Goal: Task Accomplishment & Management: Use online tool/utility

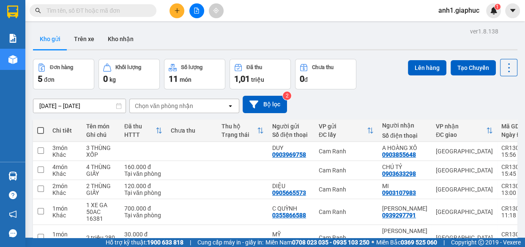
click at [74, 11] on input "text" at bounding box center [97, 10] width 100 height 9
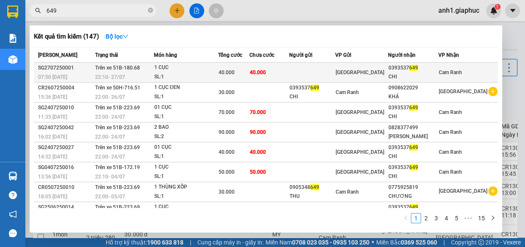
type input "649"
click at [388, 71] on div "Sài Gòn" at bounding box center [362, 72] width 52 height 9
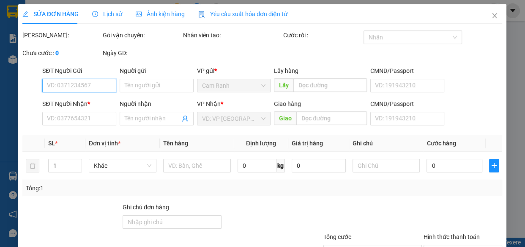
type input "0393537649"
type input "CHI"
type input "40.000"
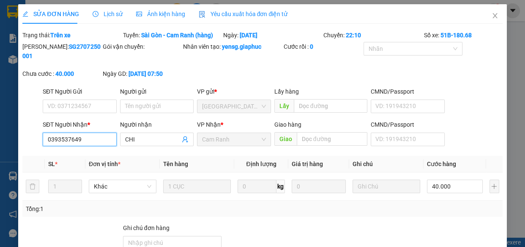
drag, startPoint x: 43, startPoint y: 136, endPoint x: 87, endPoint y: 140, distance: 44.2
click at [87, 140] on input "0393537649" at bounding box center [80, 139] width 74 height 14
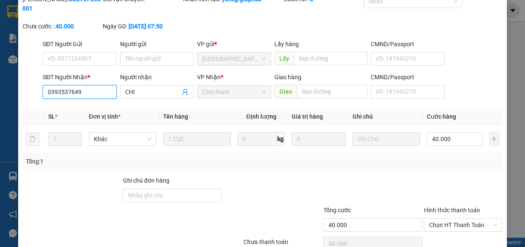
scroll to position [88, 0]
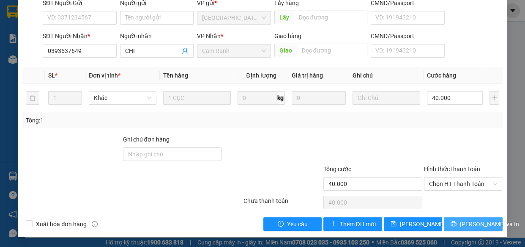
click at [461, 222] on span "Lưu và In" at bounding box center [489, 223] width 59 height 9
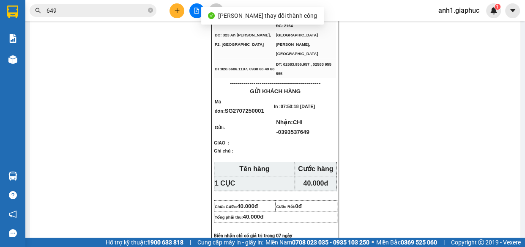
scroll to position [38, 0]
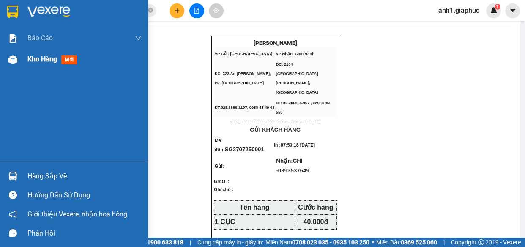
click at [34, 61] on span "Kho hàng" at bounding box center [42, 59] width 30 height 8
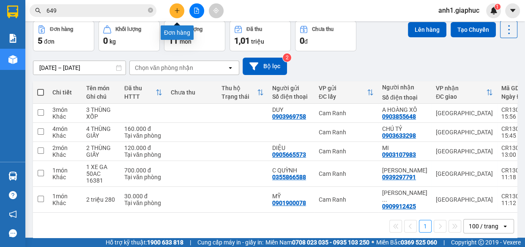
click at [177, 10] on icon "plus" at bounding box center [177, 10] width 5 height 0
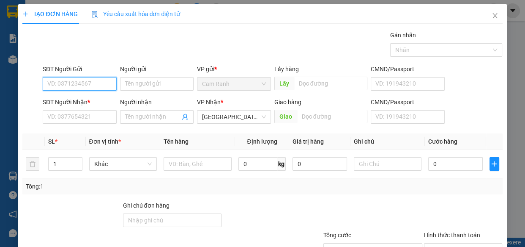
click at [93, 79] on input "SĐT Người Gửi" at bounding box center [80, 84] width 74 height 14
type input "0365811995"
click at [89, 96] on div "0365811995 - HỒNG" at bounding box center [78, 100] width 63 height 9
type input "HỒNG"
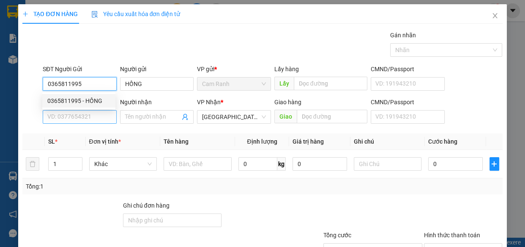
type input "0365811995"
click at [83, 114] on input "SĐT Người Nhận *" at bounding box center [80, 117] width 74 height 14
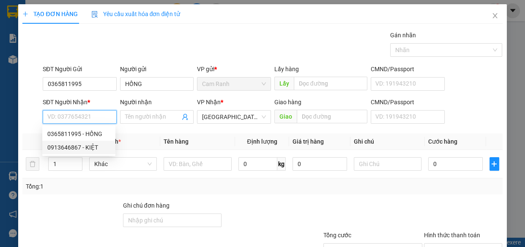
drag, startPoint x: 88, startPoint y: 146, endPoint x: 93, endPoint y: 148, distance: 4.7
click at [88, 146] on div "0913646867 - KIỆT" at bounding box center [78, 147] width 63 height 9
type input "0913646867"
type input "KIỆT"
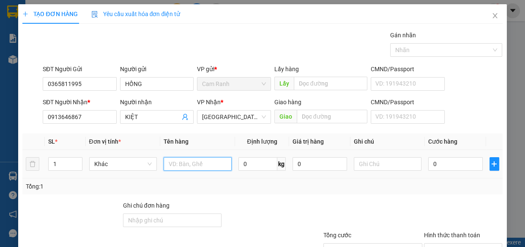
click at [180, 162] on input "text" at bounding box center [198, 164] width 68 height 14
type input "1 THÙNG GIẤY NHỎ"
click at [431, 155] on div "0" at bounding box center [455, 163] width 55 height 17
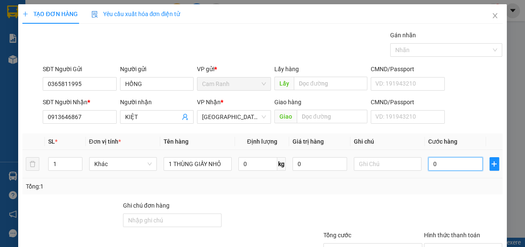
click at [439, 166] on input "0" at bounding box center [455, 164] width 55 height 14
type input "3"
type input "30"
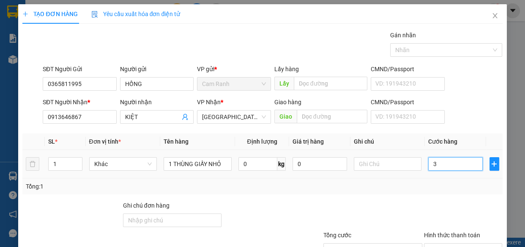
type input "30"
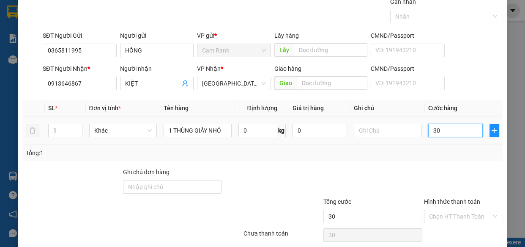
scroll to position [66, 0]
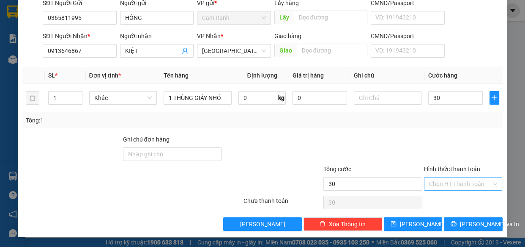
type input "30.000"
click at [452, 184] on input "Hình thức thanh toán" at bounding box center [460, 183] width 63 height 13
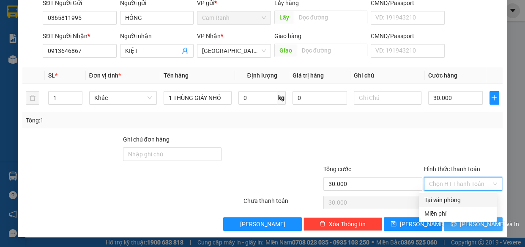
drag, startPoint x: 452, startPoint y: 195, endPoint x: 465, endPoint y: 225, distance: 32.8
click at [453, 198] on div "Tại văn phòng" at bounding box center [458, 199] width 68 height 9
type input "0"
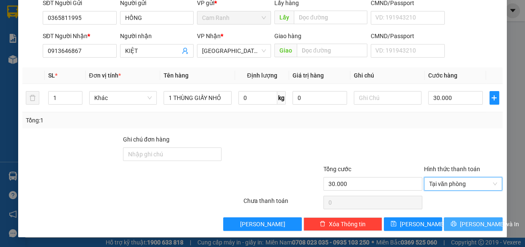
click at [465, 225] on span "[PERSON_NAME] và In" at bounding box center [489, 223] width 59 height 9
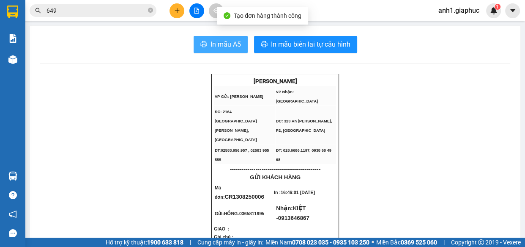
drag, startPoint x: 226, startPoint y: 44, endPoint x: 266, endPoint y: 82, distance: 55.1
click at [227, 45] on span "In mẫu A5" at bounding box center [226, 44] width 30 height 11
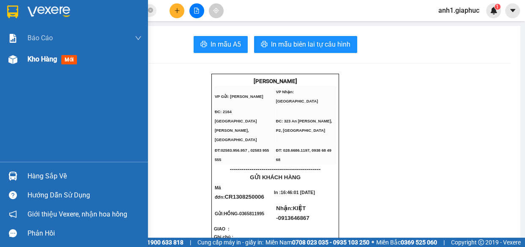
click at [35, 60] on span "Kho hàng" at bounding box center [42, 59] width 30 height 8
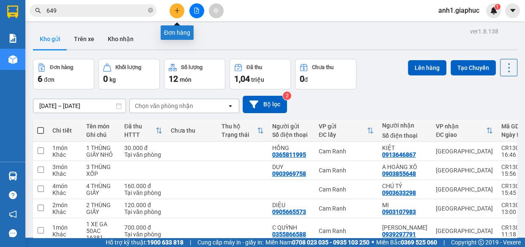
click at [178, 11] on icon "plus" at bounding box center [177, 10] width 5 height 0
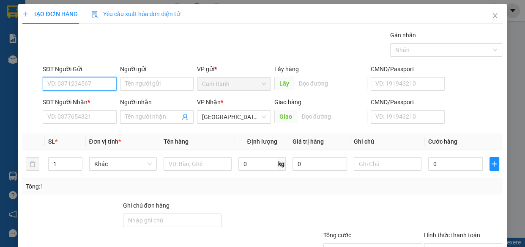
click at [82, 85] on input "SĐT Người Gửi" at bounding box center [80, 84] width 74 height 14
click at [83, 99] on div "0908578230 - TRÂM" at bounding box center [78, 100] width 63 height 9
type input "0908578230"
type input "TRÂM"
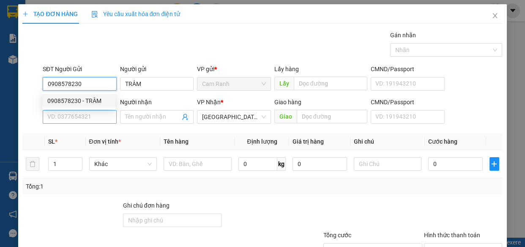
type input "0908578230"
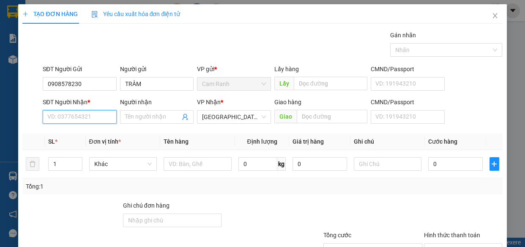
click at [81, 116] on input "SĐT Người Nhận *" at bounding box center [80, 117] width 74 height 14
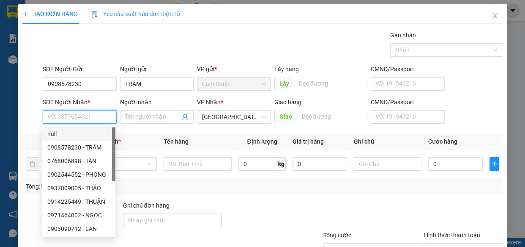
click at [57, 117] on input "SĐT Người Nhận *" at bounding box center [80, 117] width 74 height 14
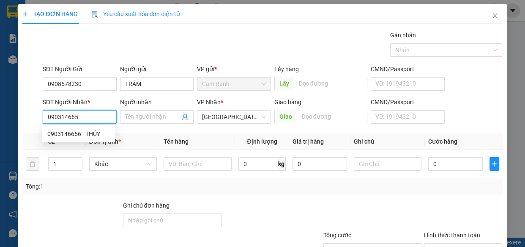
type input "0903146656"
click at [84, 134] on div "0903146656 - THỦY" at bounding box center [78, 133] width 63 height 9
type input "THỦY"
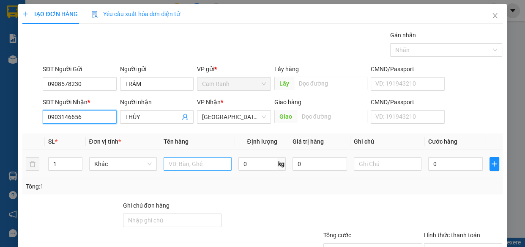
type input "0903146656"
click at [170, 166] on input "text" at bounding box center [198, 164] width 68 height 14
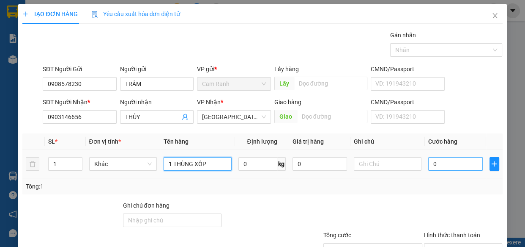
type input "1 THÙNG XỐP"
click at [431, 163] on input "0" at bounding box center [455, 164] width 55 height 14
type input "5"
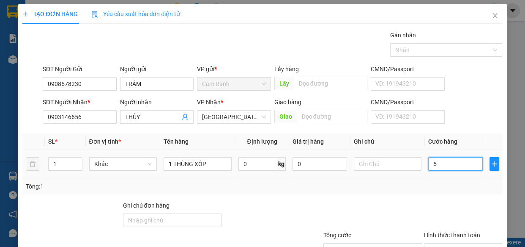
type input "50"
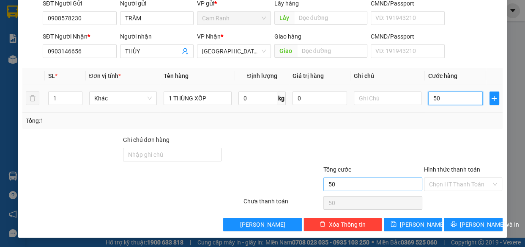
scroll to position [66, 0]
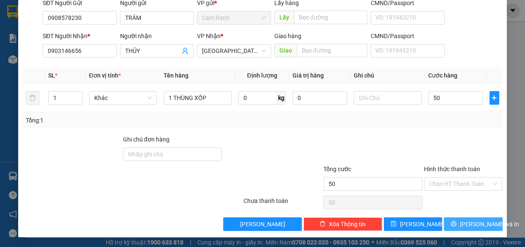
type input "50.000"
click at [467, 228] on button "[PERSON_NAME] và In" at bounding box center [473, 224] width 58 height 14
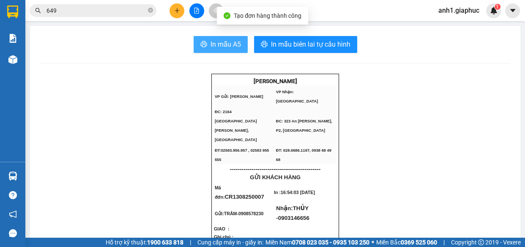
click at [223, 40] on span "In mẫu A5" at bounding box center [226, 44] width 30 height 11
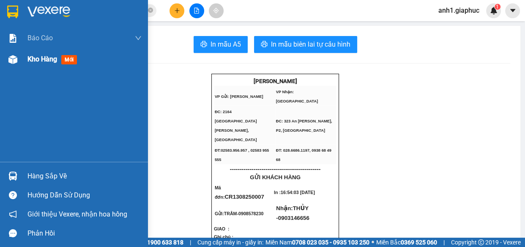
click at [40, 58] on span "Kho hàng" at bounding box center [42, 59] width 30 height 8
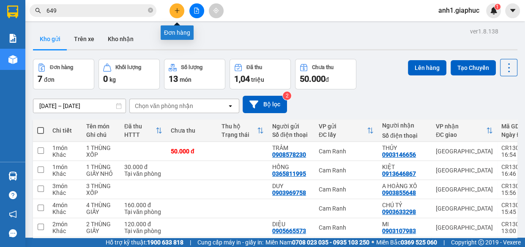
click at [176, 8] on icon "plus" at bounding box center [177, 11] width 6 height 6
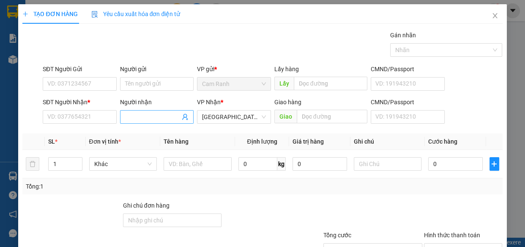
click at [139, 118] on input "Người nhận" at bounding box center [152, 116] width 55 height 9
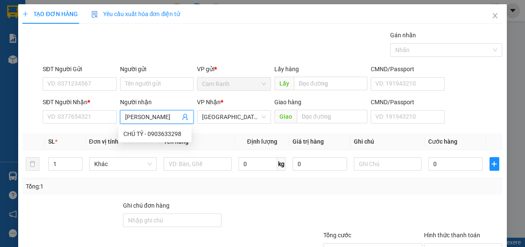
type input "KIM NGUY"
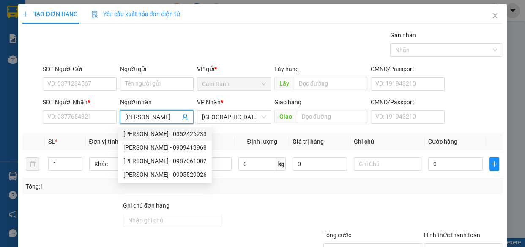
click at [164, 134] on div "KIM NGUYÊN - 0352426233" at bounding box center [165, 133] width 83 height 9
type input "0352426233"
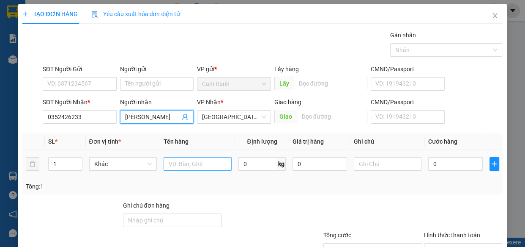
type input "[PERSON_NAME]"
click at [211, 165] on input "text" at bounding box center [198, 164] width 68 height 14
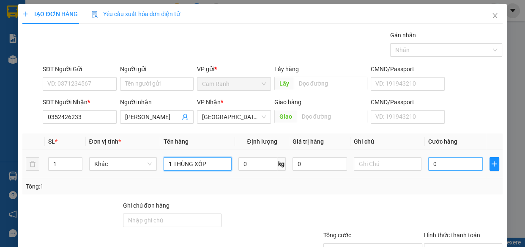
type input "1 THÙNG XỐP"
click at [448, 165] on input "0" at bounding box center [455, 164] width 55 height 14
type input "6"
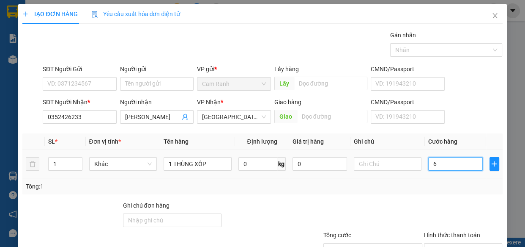
type input "60"
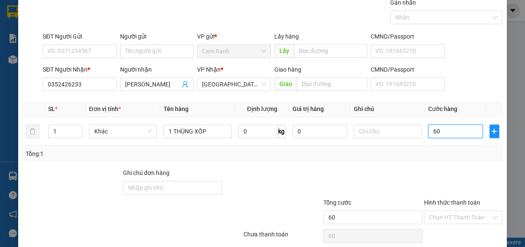
scroll to position [66, 0]
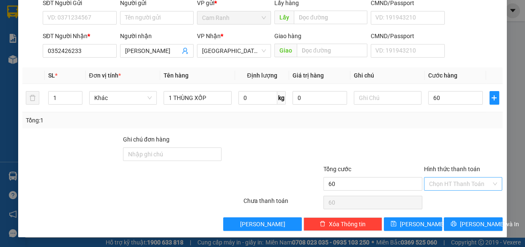
type input "60.000"
click at [454, 181] on input "Hình thức thanh toán" at bounding box center [460, 183] width 63 height 13
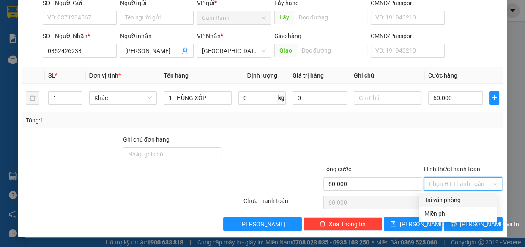
click at [446, 197] on div "Tại văn phòng" at bounding box center [458, 199] width 68 height 9
type input "0"
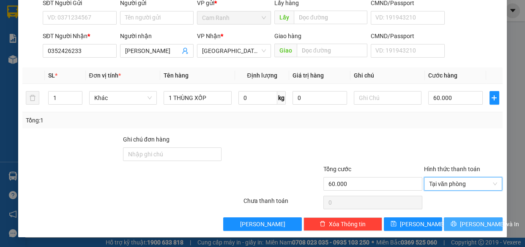
click at [469, 219] on span "[PERSON_NAME] và In" at bounding box center [489, 223] width 59 height 9
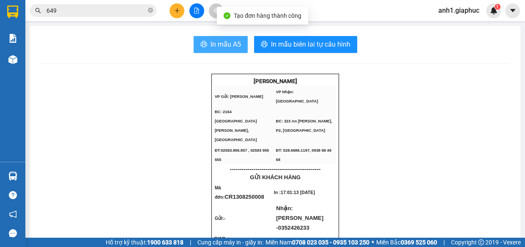
click at [220, 50] on button "In mẫu A5" at bounding box center [221, 44] width 54 height 17
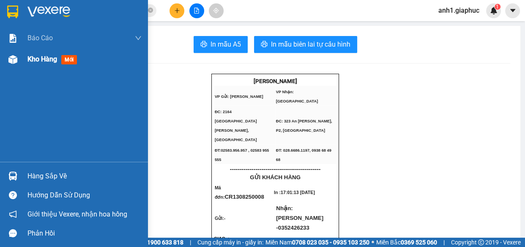
click at [36, 58] on span "Kho hàng" at bounding box center [42, 59] width 30 height 8
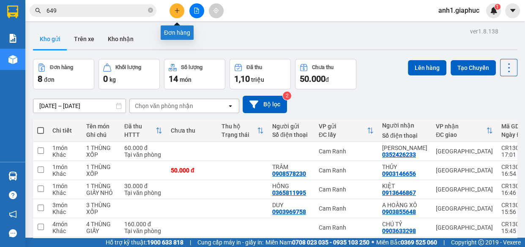
click at [178, 12] on icon "plus" at bounding box center [177, 11] width 6 height 6
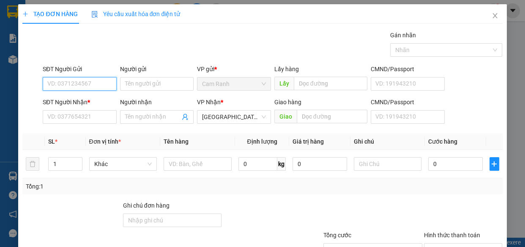
click at [70, 84] on input "SĐT Người Gửi" at bounding box center [80, 84] width 74 height 14
type input "0909783488"
click at [94, 101] on div "0909783488 - ĐÔNG" at bounding box center [78, 100] width 63 height 9
type input "ĐÔNG"
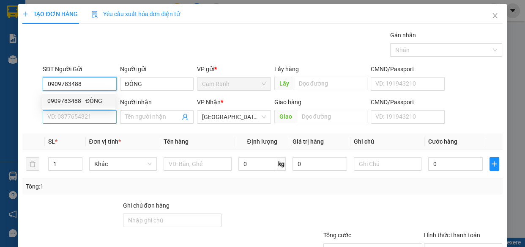
type input "0909783488"
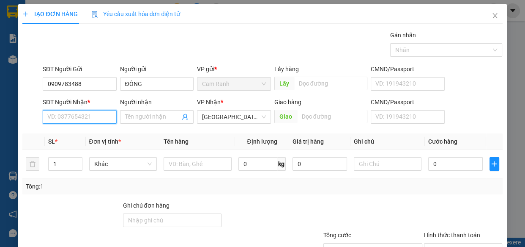
click at [87, 113] on input "SĐT Người Nhận *" at bounding box center [80, 117] width 74 height 14
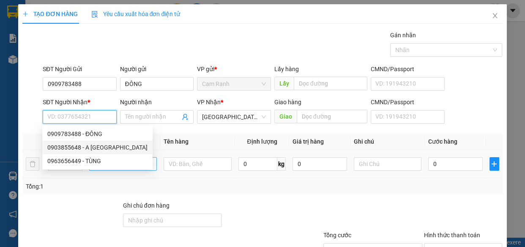
drag, startPoint x: 83, startPoint y: 148, endPoint x: 135, endPoint y: 167, distance: 55.4
click at [87, 149] on div "0903855648 - A HOÀNG XÔ" at bounding box center [97, 147] width 100 height 9
type input "0903855648"
type input "A HOÀNG XÔ"
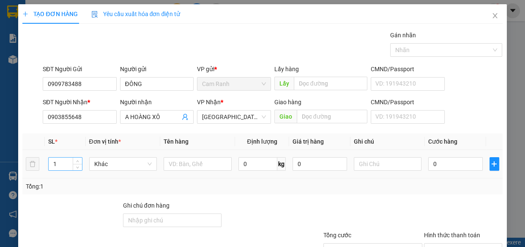
click at [60, 160] on input "1" at bounding box center [65, 163] width 33 height 13
type input "6"
click at [187, 168] on input "text" at bounding box center [198, 164] width 68 height 14
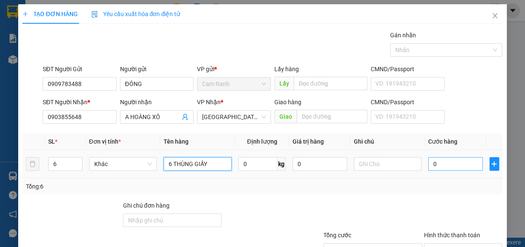
type input "6 THÙNG GIẤY"
click at [428, 161] on input "0" at bounding box center [455, 164] width 55 height 14
type input "3"
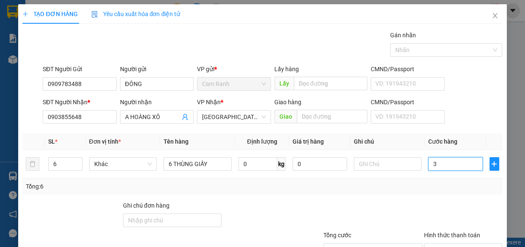
type input "30"
type input "300"
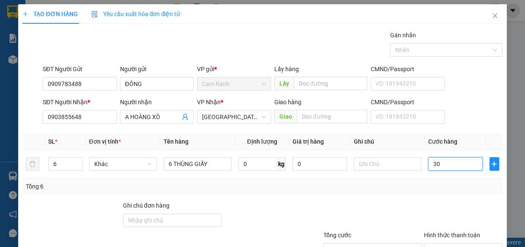
type input "300"
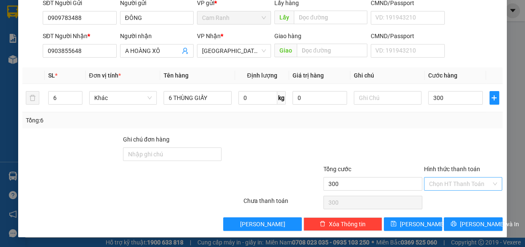
type input "300.000"
click at [446, 183] on input "Hình thức thanh toán" at bounding box center [460, 183] width 63 height 13
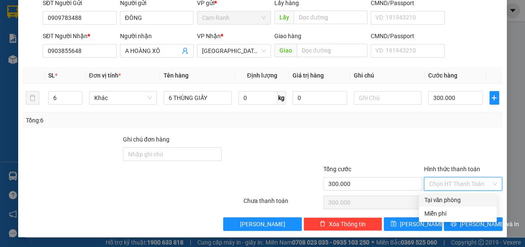
click at [443, 200] on div "Tại văn phòng" at bounding box center [458, 199] width 68 height 9
type input "0"
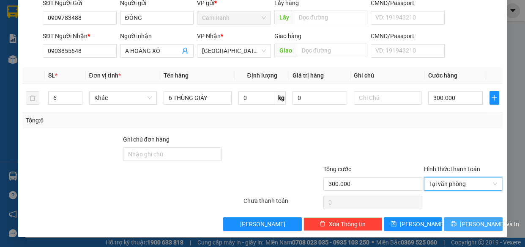
click at [457, 220] on icon "printer" at bounding box center [454, 223] width 6 height 6
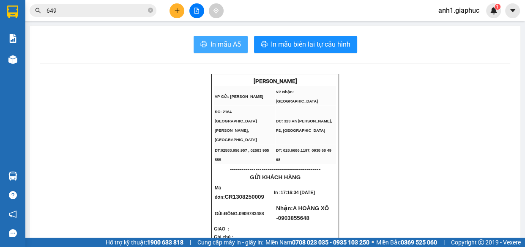
click at [216, 46] on span "In mẫu A5" at bounding box center [226, 44] width 30 height 11
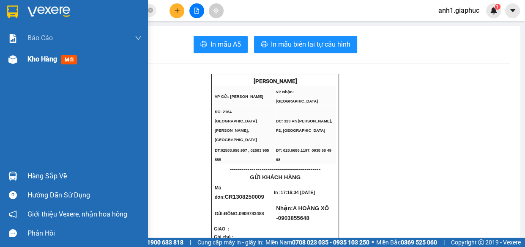
click at [41, 60] on span "Kho hàng" at bounding box center [42, 59] width 30 height 8
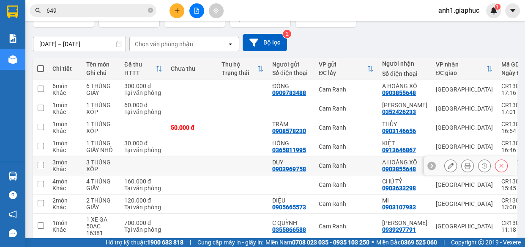
scroll to position [77, 0]
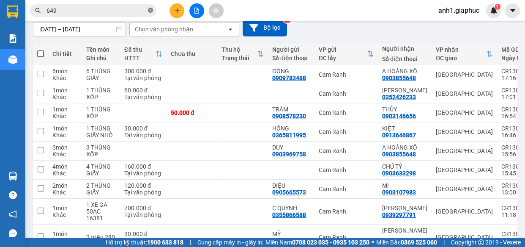
click at [153, 10] on icon "close-circle" at bounding box center [150, 10] width 5 height 5
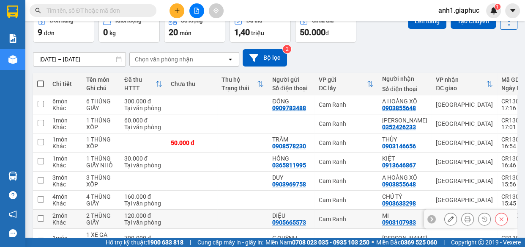
scroll to position [0, 0]
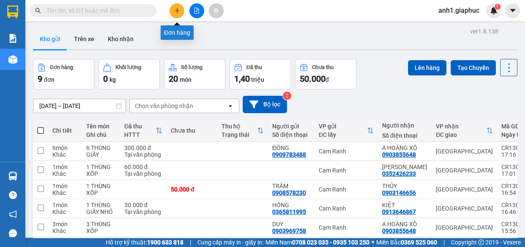
click at [178, 12] on icon "plus" at bounding box center [177, 11] width 6 height 6
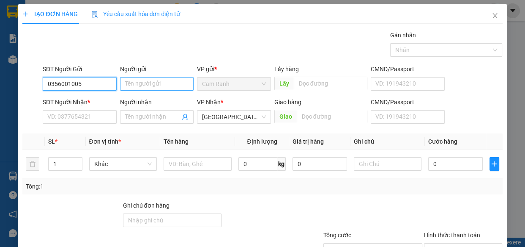
type input "0356001005"
click at [131, 85] on input "Người gửi" at bounding box center [157, 84] width 74 height 14
type input "CHỊ MỸ"
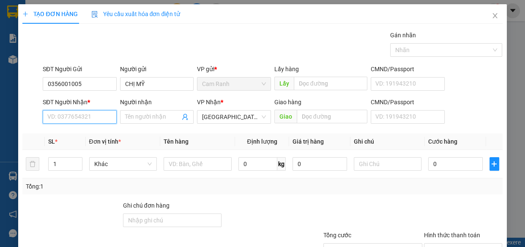
click at [86, 118] on input "SĐT Người Nhận *" at bounding box center [80, 117] width 74 height 14
type input "0938395811"
drag, startPoint x: 94, startPoint y: 134, endPoint x: 131, endPoint y: 144, distance: 37.9
click at [95, 134] on div "0938395811 - TRANG" at bounding box center [78, 133] width 63 height 9
type input "TRANG"
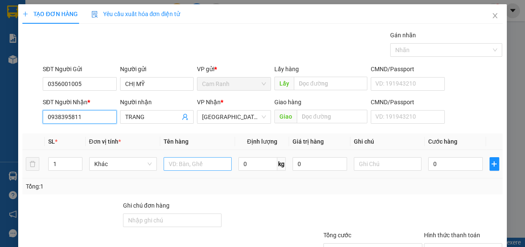
type input "0938395811"
click at [175, 164] on input "text" at bounding box center [198, 164] width 68 height 14
click at [193, 165] on input "1 THUGNF XỐP" at bounding box center [198, 164] width 68 height 14
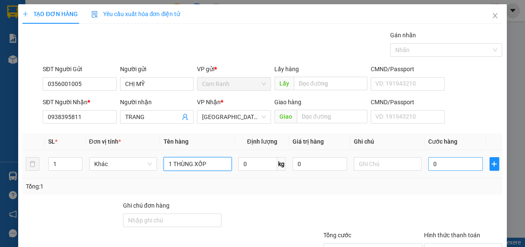
type input "1 THÙNG XỐP"
click at [434, 161] on input "0" at bounding box center [455, 164] width 55 height 14
type input "5"
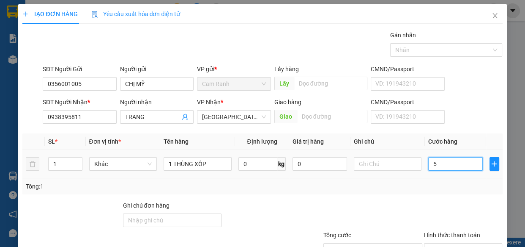
type input "50"
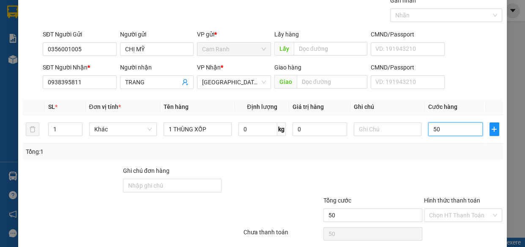
scroll to position [66, 0]
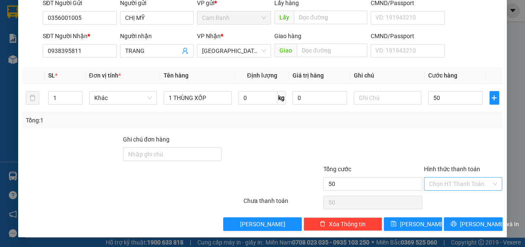
type input "50.000"
click at [448, 184] on input "Hình thức thanh toán" at bounding box center [460, 183] width 63 height 13
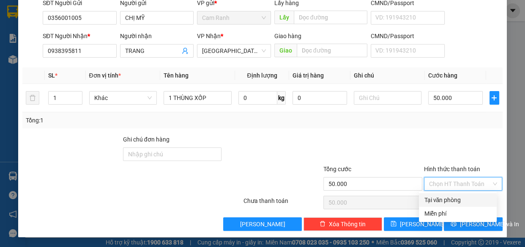
click at [450, 203] on div "Tại văn phòng" at bounding box center [458, 199] width 68 height 9
type input "0"
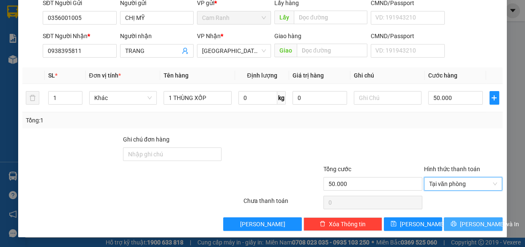
click at [453, 220] on icon "printer" at bounding box center [454, 223] width 6 height 6
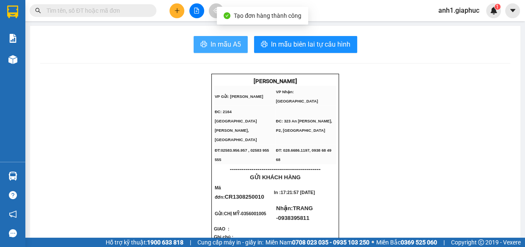
click at [219, 40] on span "In mẫu A5" at bounding box center [226, 44] width 30 height 11
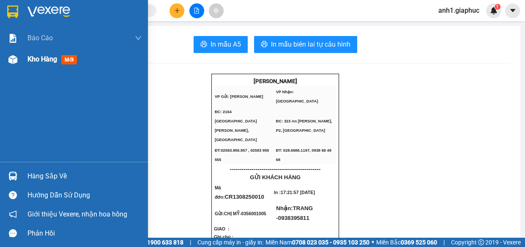
click at [23, 61] on div "Kho hàng mới" at bounding box center [74, 59] width 148 height 21
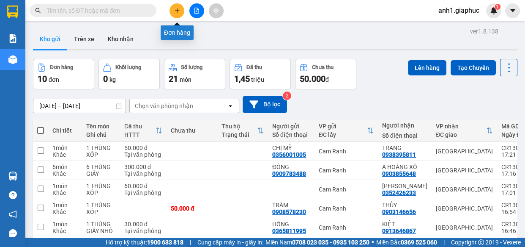
click at [181, 14] on button at bounding box center [177, 10] width 15 height 15
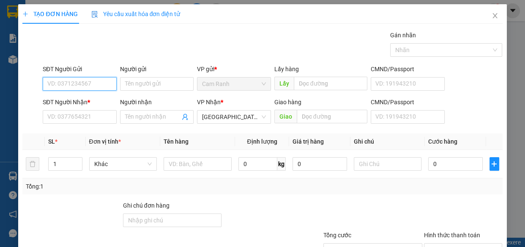
click at [90, 85] on input "SĐT Người Gửi" at bounding box center [80, 84] width 74 height 14
type input "0865385380"
click at [83, 100] on div "0865385380 - THÚY" at bounding box center [78, 100] width 63 height 9
type input "THÚY"
type input "0865385380"
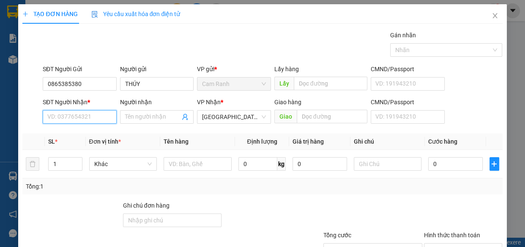
click at [68, 118] on input "SĐT Người Nhận *" at bounding box center [80, 117] width 74 height 14
type input "0975485859"
click at [68, 130] on div "0975485859 - TUẤN" at bounding box center [78, 133] width 63 height 9
type input "TUẤN"
type input "0975485859"
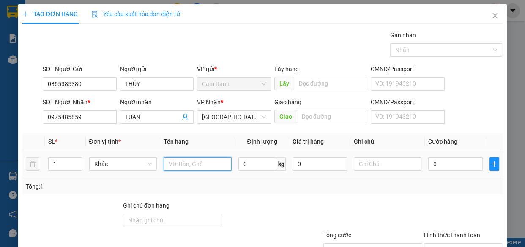
click at [178, 166] on input "text" at bounding box center [198, 164] width 68 height 14
type input "1 HỘP GIẤY"
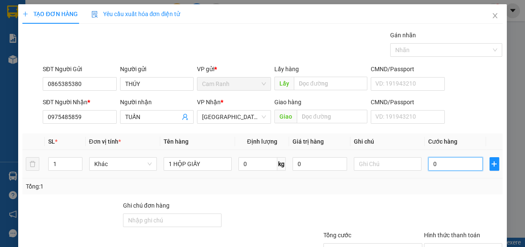
click at [436, 166] on input "0" at bounding box center [455, 164] width 55 height 14
type input "3"
type input "30"
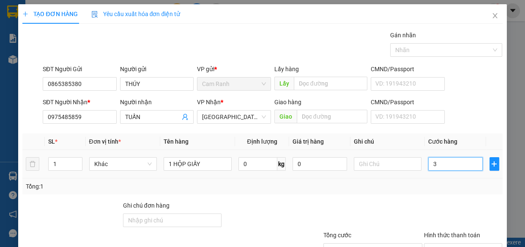
type input "30"
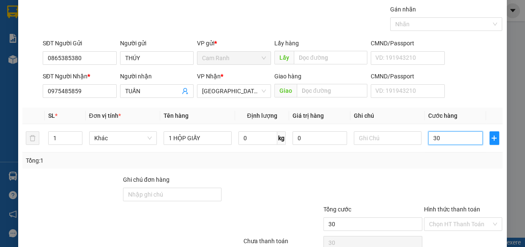
scroll to position [66, 0]
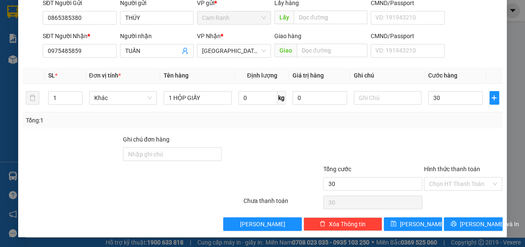
type input "30.000"
click at [456, 186] on input "Hình thức thanh toán" at bounding box center [460, 183] width 63 height 13
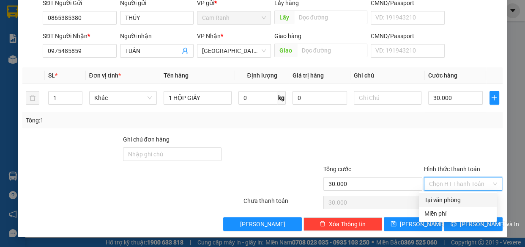
click at [454, 199] on div "Tại văn phòng" at bounding box center [458, 199] width 68 height 9
type input "0"
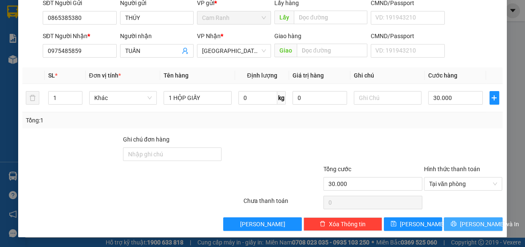
drag, startPoint x: 457, startPoint y: 221, endPoint x: 450, endPoint y: 173, distance: 48.3
click at [457, 220] on icon "printer" at bounding box center [454, 223] width 6 height 6
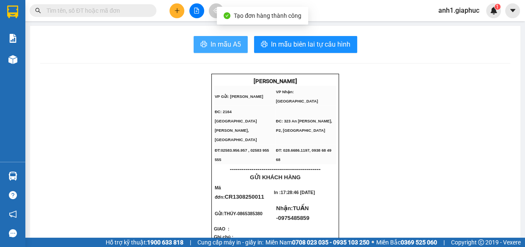
click at [227, 41] on span "In mẫu A5" at bounding box center [226, 44] width 30 height 11
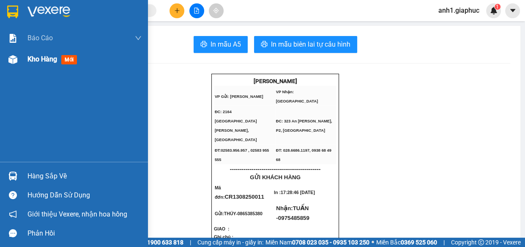
click at [30, 60] on span "Kho hàng" at bounding box center [42, 59] width 30 height 8
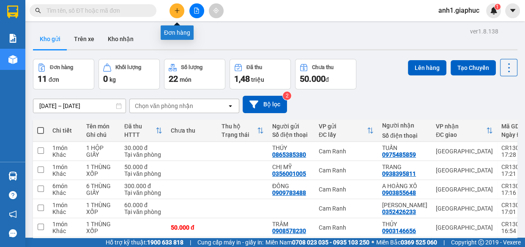
click at [174, 8] on icon "plus" at bounding box center [177, 11] width 6 height 6
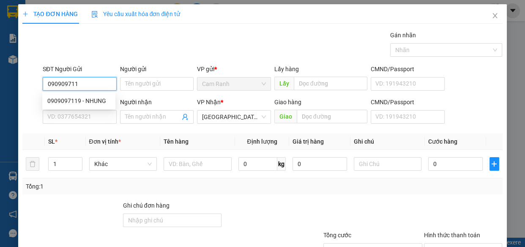
type input "0909097119"
click at [89, 102] on div "0909097119 - NHUNG" at bounding box center [78, 100] width 63 height 9
type input "NHUNG"
type input "0909097119"
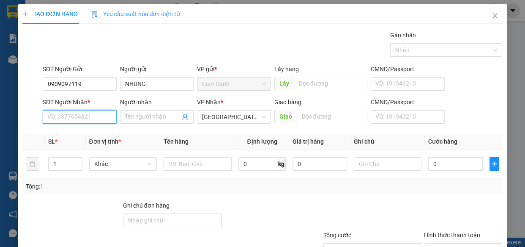
click at [87, 115] on input "SĐT Người Nhận *" at bounding box center [80, 117] width 74 height 14
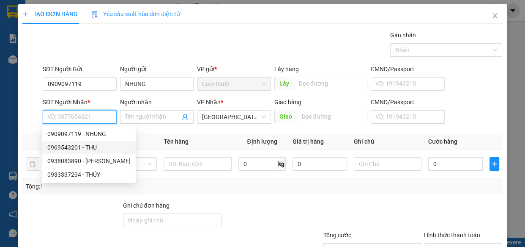
click at [88, 146] on div "0969543201 - THU" at bounding box center [88, 147] width 83 height 9
type input "0969543201"
type input "THU"
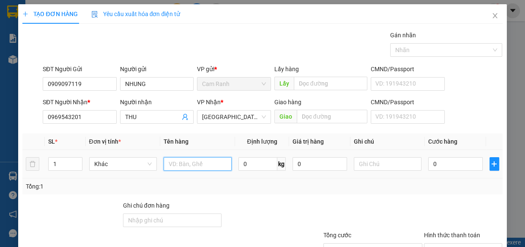
click at [180, 159] on input "text" at bounding box center [198, 164] width 68 height 14
type input "1 THÙNG GIẤY ( GTN )"
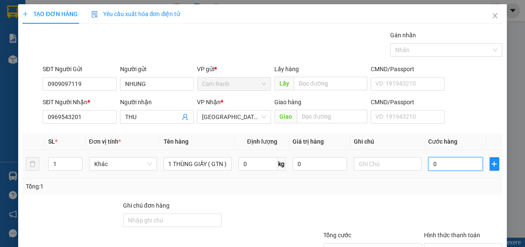
click at [448, 166] on input "0" at bounding box center [455, 164] width 55 height 14
type input "6"
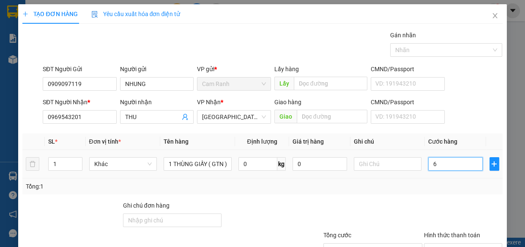
type input "60"
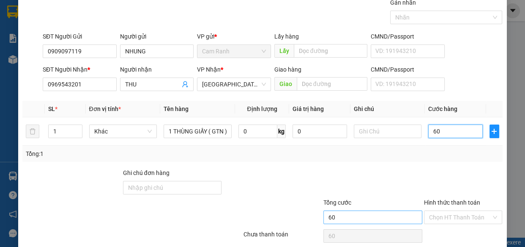
scroll to position [66, 0]
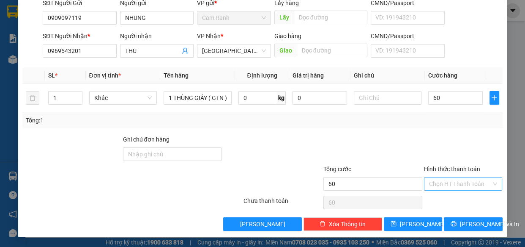
type input "60.000"
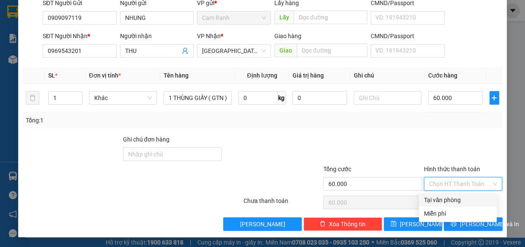
click at [457, 181] on input "Hình thức thanh toán" at bounding box center [460, 183] width 63 height 13
click at [447, 199] on div "Tại văn phòng" at bounding box center [458, 199] width 68 height 9
type input "0"
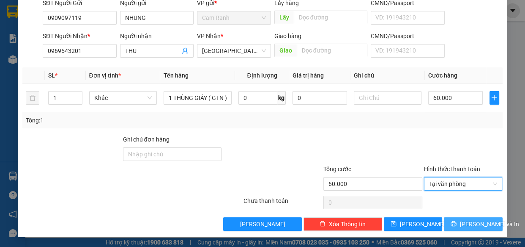
click at [465, 223] on span "[PERSON_NAME] và In" at bounding box center [489, 223] width 59 height 9
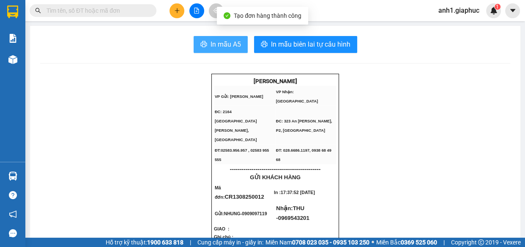
click at [229, 46] on span "In mẫu A5" at bounding box center [226, 44] width 30 height 11
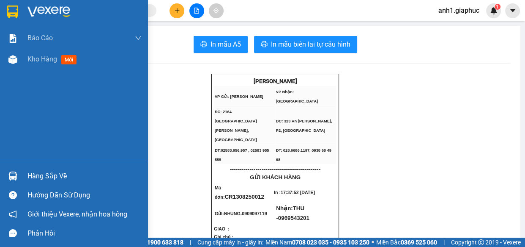
drag, startPoint x: 20, startPoint y: 58, endPoint x: 137, endPoint y: 71, distance: 117.0
click at [21, 58] on div "Kho hàng mới" at bounding box center [74, 59] width 148 height 21
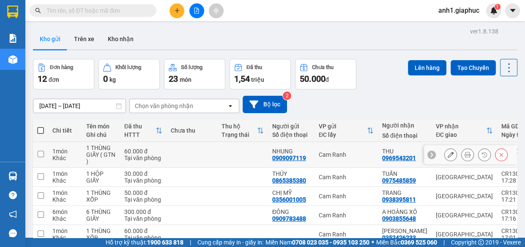
click at [309, 157] on div "NHUNG 0909097119" at bounding box center [291, 155] width 38 height 14
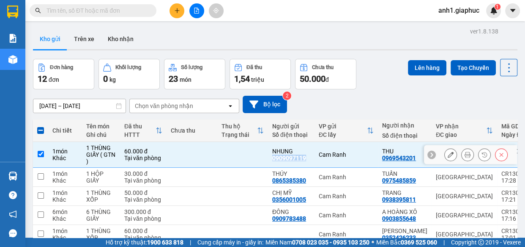
drag, startPoint x: 272, startPoint y: 156, endPoint x: 309, endPoint y: 160, distance: 37.4
click at [309, 160] on div "NHUNG 0909097119" at bounding box center [291, 155] width 38 height 14
checkbox input "false"
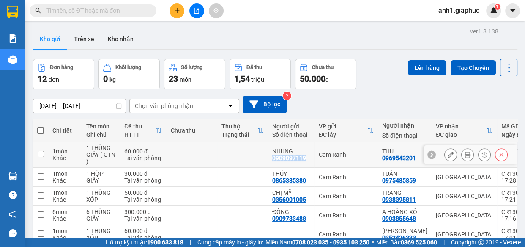
copy div "0909097119"
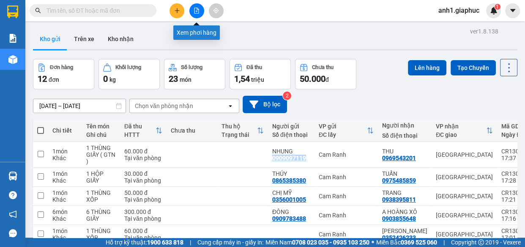
click at [179, 8] on icon "plus" at bounding box center [177, 11] width 6 height 6
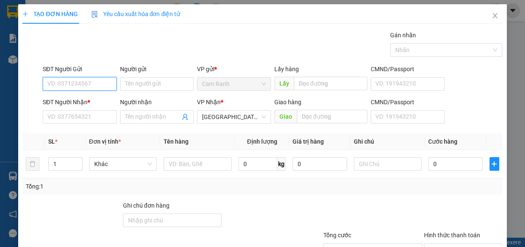
paste input "0909097119"
type input "0909097119"
click at [93, 102] on div "0909097119 - NHUNG" at bounding box center [78, 100] width 63 height 9
type input "NHUNG"
type input "0909097119"
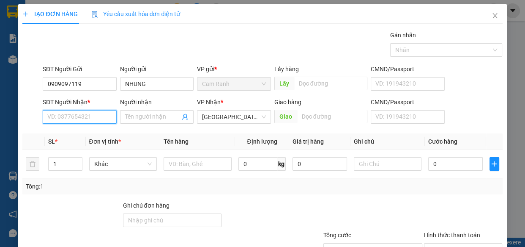
click at [93, 118] on input "SĐT Người Nhận *" at bounding box center [80, 117] width 74 height 14
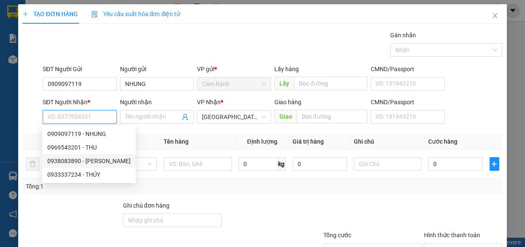
drag, startPoint x: 104, startPoint y: 161, endPoint x: 162, endPoint y: 184, distance: 62.3
click at [105, 162] on div "0938083890 - DUNG TRẦN" at bounding box center [88, 160] width 83 height 9
type input "0938083890"
type input "DUNG TRẦN"
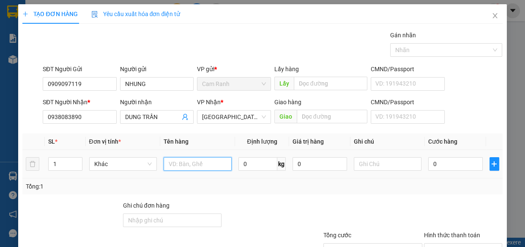
click at [194, 162] on input "text" at bounding box center [198, 164] width 68 height 14
type input "1 THÙNG GIẤY"
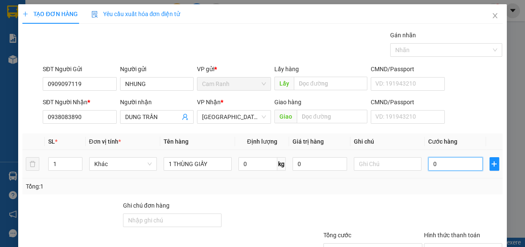
click at [439, 164] on input "0" at bounding box center [455, 164] width 55 height 14
type input "5"
type input "50"
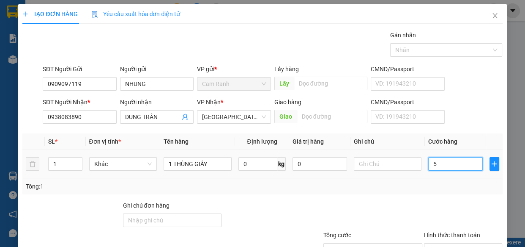
type input "50"
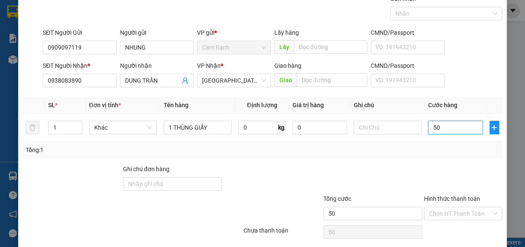
scroll to position [66, 0]
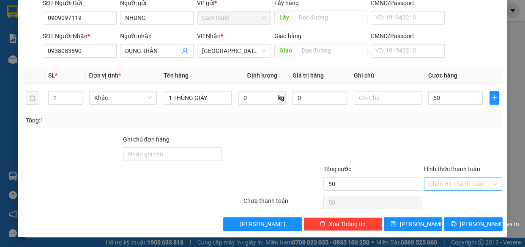
type input "50.000"
click at [447, 180] on input "Hình thức thanh toán" at bounding box center [460, 183] width 63 height 13
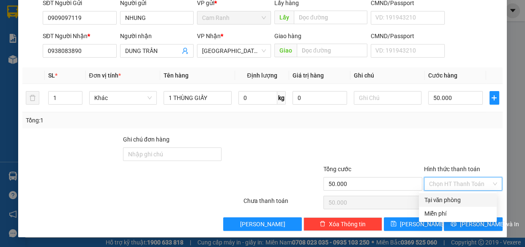
click at [453, 201] on div "Tại văn phòng" at bounding box center [458, 199] width 68 height 9
type input "0"
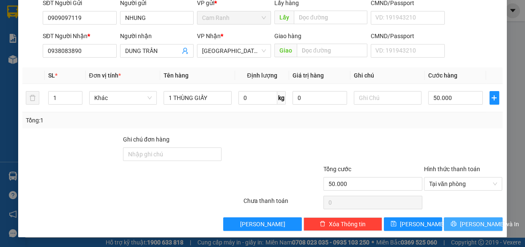
click at [464, 222] on span "[PERSON_NAME] và In" at bounding box center [489, 223] width 59 height 9
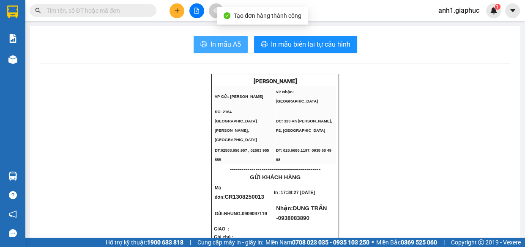
drag, startPoint x: 214, startPoint y: 41, endPoint x: 334, endPoint y: 86, distance: 128.6
click at [215, 41] on span "In mẫu A5" at bounding box center [226, 44] width 30 height 11
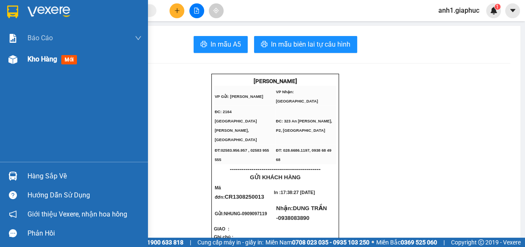
click at [56, 61] on div "Kho hàng mới" at bounding box center [84, 59] width 114 height 21
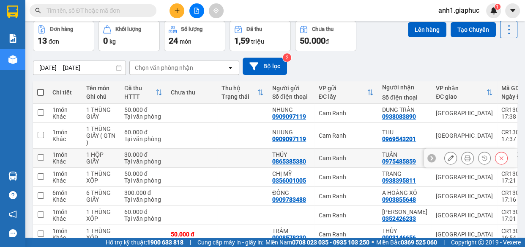
scroll to position [115, 0]
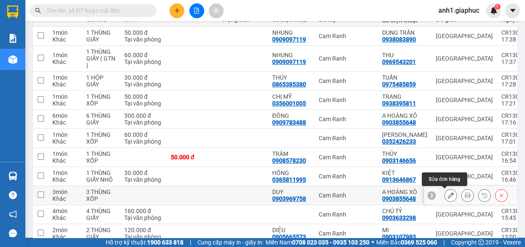
click at [448, 195] on icon at bounding box center [451, 195] width 6 height 6
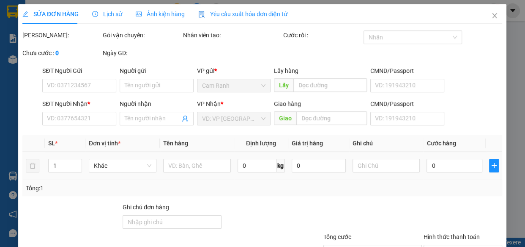
type input "0903969758"
type input "DUY"
type input "0903855648"
type input "A HOÀNG XÔ"
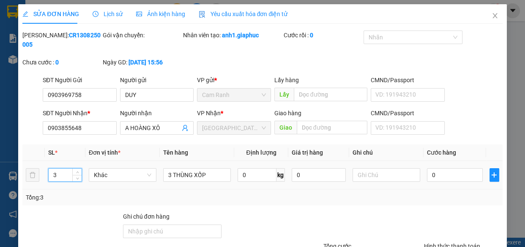
click at [57, 173] on input "3" at bounding box center [65, 174] width 33 height 13
type input "5"
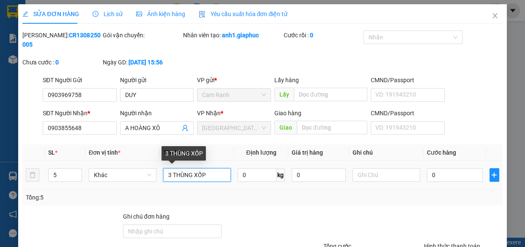
click at [168, 174] on input "3 THÙNG XỐP" at bounding box center [197, 175] width 68 height 14
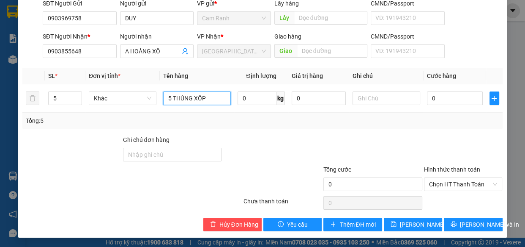
scroll to position [77, 0]
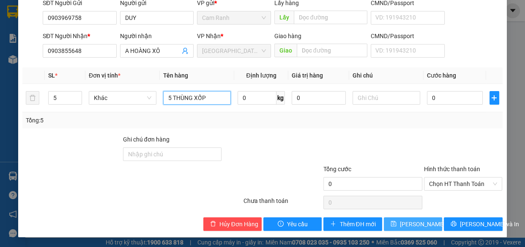
type input "5 THÙNG XỐP"
click at [410, 223] on span "[PERSON_NAME] thay đổi" at bounding box center [434, 223] width 68 height 9
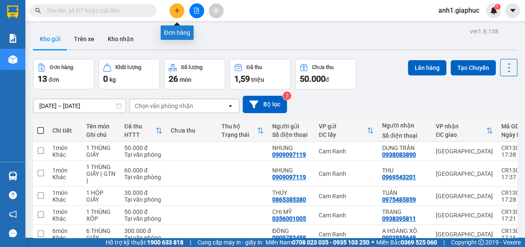
click at [178, 13] on icon "plus" at bounding box center [177, 11] width 6 height 6
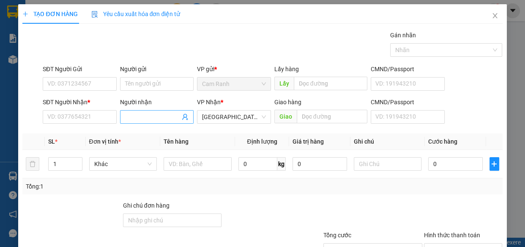
click at [149, 119] on input "Người nhận" at bounding box center [152, 116] width 55 height 9
type input "PUN"
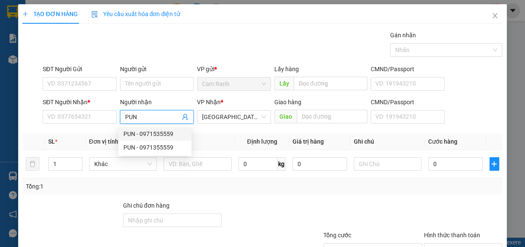
click at [145, 134] on div "PUN - 0971535559" at bounding box center [155, 133] width 63 height 9
type input "0971535559"
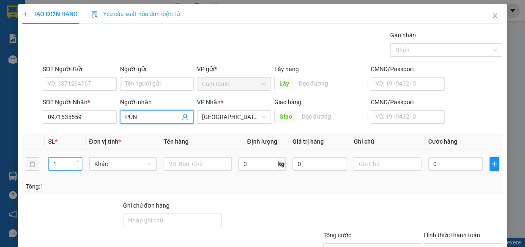
type input "PUN"
click at [61, 166] on input "1" at bounding box center [65, 163] width 33 height 13
type input "2"
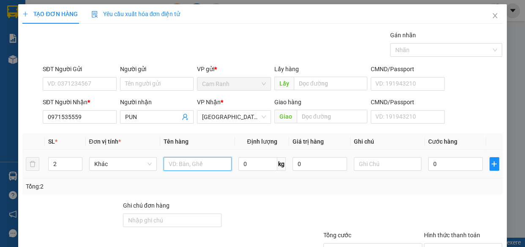
click at [190, 164] on input "text" at bounding box center [198, 164] width 68 height 14
type input "2 THÙNG XỐP"
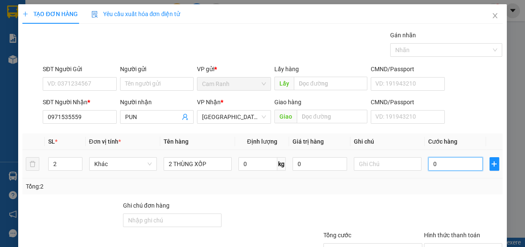
click at [435, 165] on input "0" at bounding box center [455, 164] width 55 height 14
type input "1"
type input "12"
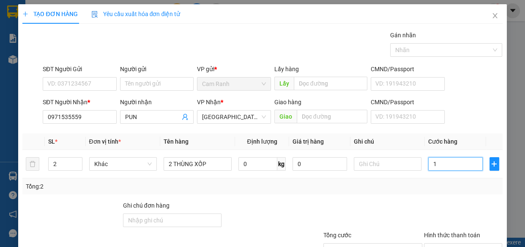
type input "12"
type input "120"
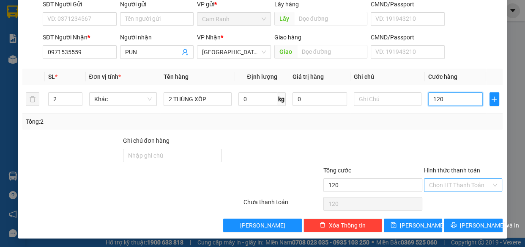
scroll to position [66, 0]
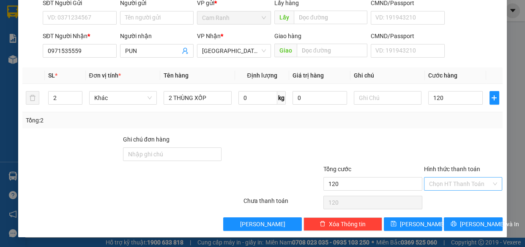
type input "120.000"
click at [445, 183] on input "Hình thức thanh toán" at bounding box center [460, 183] width 63 height 13
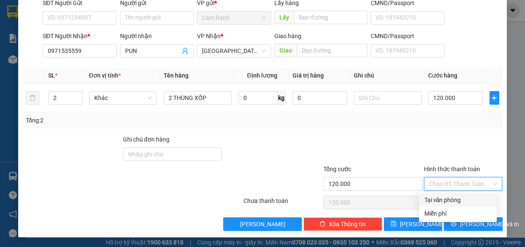
click at [443, 199] on div "Tại văn phòng" at bounding box center [458, 199] width 68 height 9
type input "0"
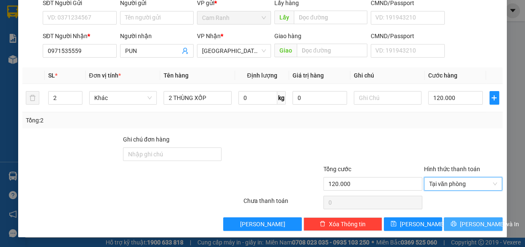
click at [466, 224] on span "[PERSON_NAME] và In" at bounding box center [489, 223] width 59 height 9
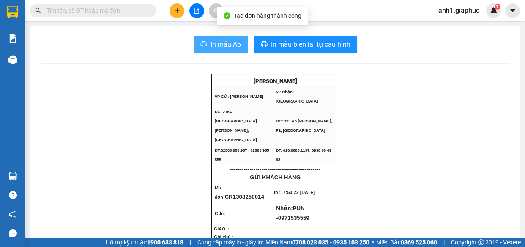
click at [211, 47] on span "In mẫu A5" at bounding box center [226, 44] width 30 height 11
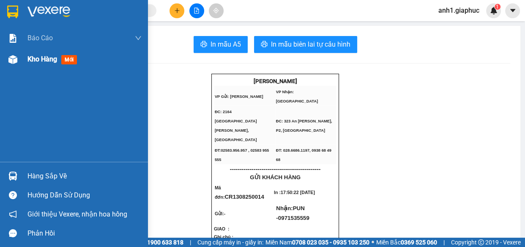
click at [34, 55] on span "Kho hàng" at bounding box center [42, 59] width 30 height 8
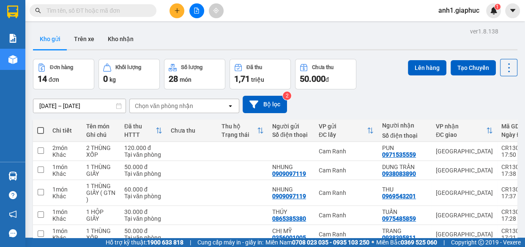
click at [175, 13] on button at bounding box center [177, 10] width 15 height 15
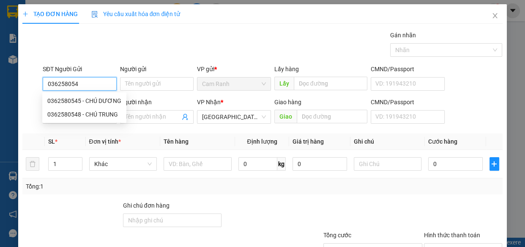
type input "0362580545"
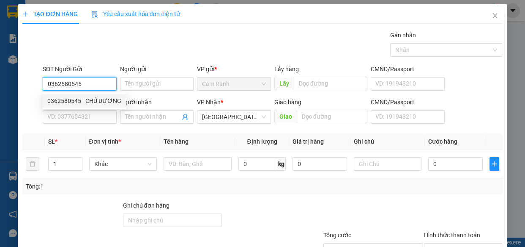
click at [97, 103] on div "0362580545 - CHÚ DƯƠNG" at bounding box center [84, 100] width 74 height 9
type input "CHÚ DƯƠNG"
type input "0362580545"
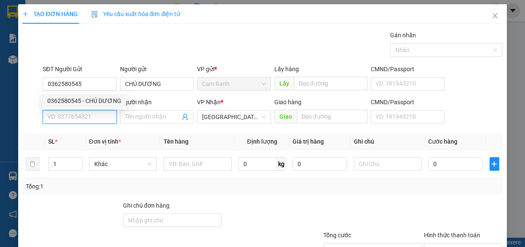
click at [93, 121] on input "SĐT Người Nhận *" at bounding box center [80, 117] width 74 height 14
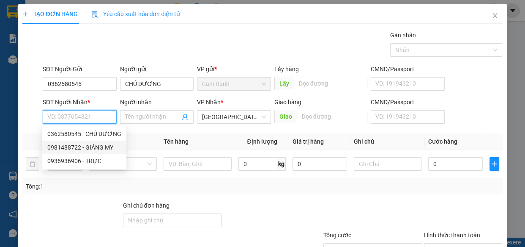
click at [95, 148] on div "0981488722 - GIÁNG MY" at bounding box center [84, 147] width 74 height 9
type input "0981488722"
type input "GIÁNG MY"
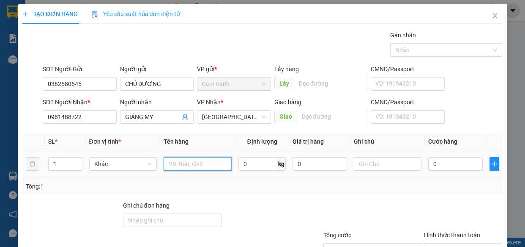
click at [186, 159] on input "text" at bounding box center [198, 164] width 68 height 14
type input "2"
click at [65, 163] on input "1" at bounding box center [65, 163] width 33 height 13
type input "2"
click at [198, 166] on input "text" at bounding box center [198, 164] width 68 height 14
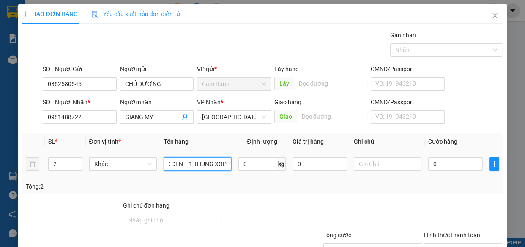
scroll to position [0, 19]
type input "1 CỤC ĐEN + 1 THÙNG XỐP"
click at [447, 158] on input "0" at bounding box center [455, 164] width 55 height 14
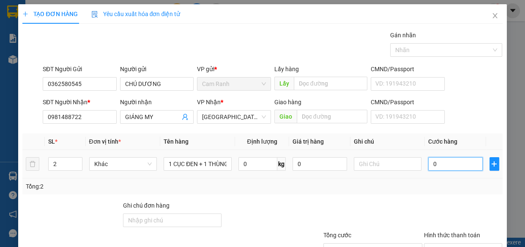
type input "1"
type input "10"
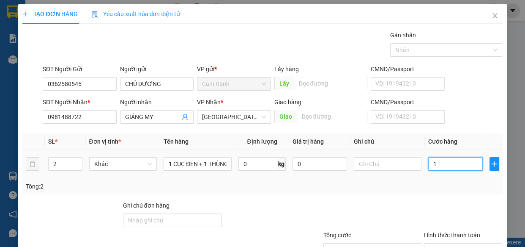
type input "10"
type input "100"
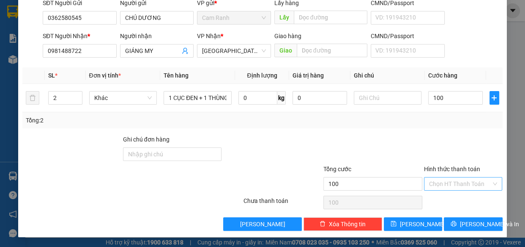
type input "100.000"
drag, startPoint x: 451, startPoint y: 186, endPoint x: 456, endPoint y: 194, distance: 10.1
click at [451, 187] on input "Hình thức thanh toán" at bounding box center [460, 183] width 63 height 13
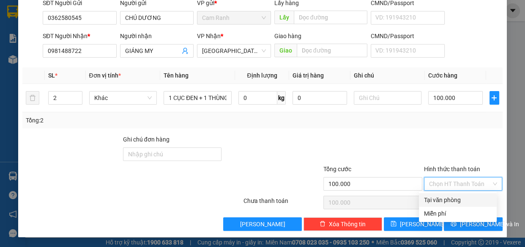
click at [455, 198] on div "Tại văn phòng" at bounding box center [458, 199] width 68 height 9
type input "0"
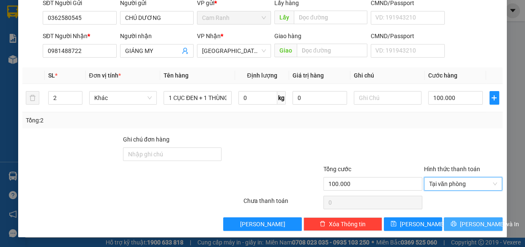
click at [461, 225] on span "[PERSON_NAME] và In" at bounding box center [489, 223] width 59 height 9
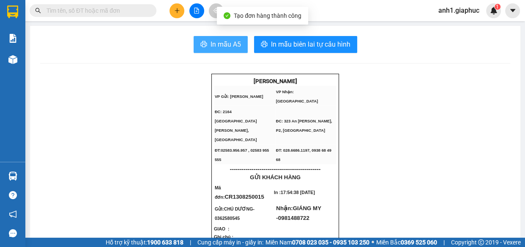
click at [215, 41] on span "In mẫu A5" at bounding box center [226, 44] width 30 height 11
click at [211, 41] on span "In mẫu A5" at bounding box center [226, 44] width 30 height 11
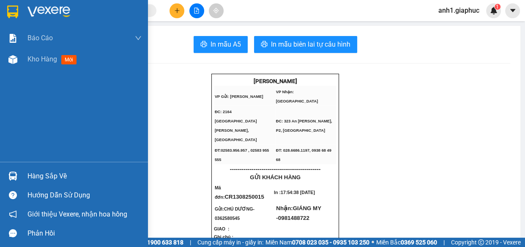
drag, startPoint x: 36, startPoint y: 61, endPoint x: 140, endPoint y: 105, distance: 113.4
click at [36, 60] on span "Kho hàng" at bounding box center [42, 59] width 30 height 8
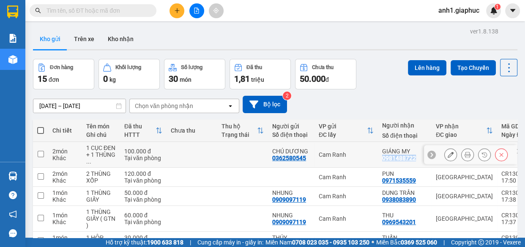
drag, startPoint x: 383, startPoint y: 157, endPoint x: 414, endPoint y: 160, distance: 31.4
click at [414, 160] on div "0981488722" at bounding box center [399, 157] width 34 height 7
copy div "0981488722"
click at [174, 6] on button at bounding box center [177, 10] width 15 height 15
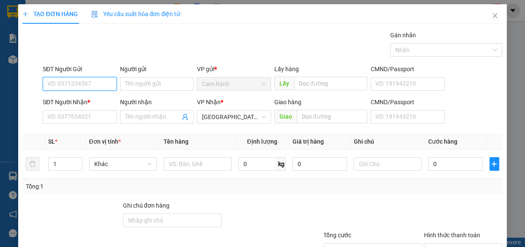
click at [75, 83] on input "SĐT Người Gửi" at bounding box center [80, 84] width 74 height 14
type input "0985929954"
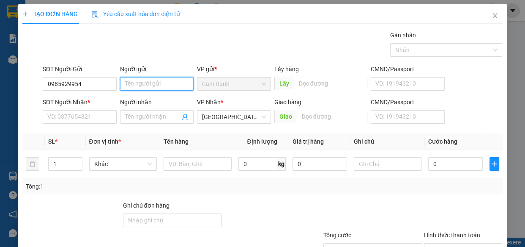
click at [138, 85] on input "Người gửi" at bounding box center [157, 84] width 74 height 14
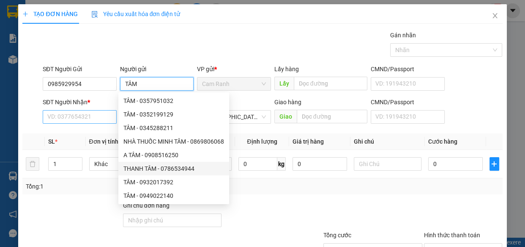
type input "TÂM"
click at [56, 118] on input "SĐT Người Nhận *" at bounding box center [80, 117] width 74 height 14
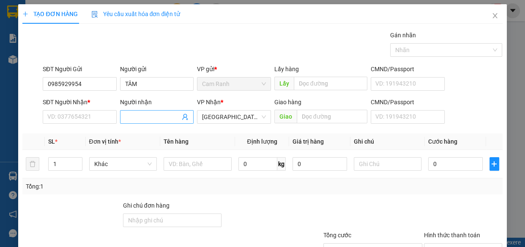
click at [137, 118] on input "Người nhận" at bounding box center [152, 116] width 55 height 9
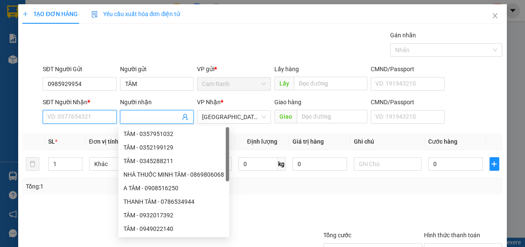
click at [77, 114] on input "SĐT Người Nhận *" at bounding box center [80, 117] width 74 height 14
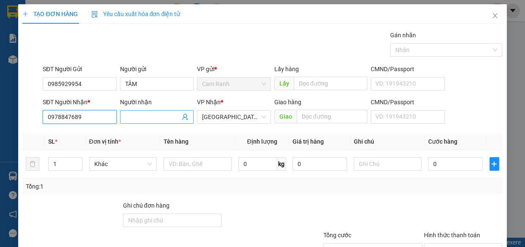
type input "0978847689"
click at [151, 118] on input "Người nhận" at bounding box center [152, 116] width 55 height 9
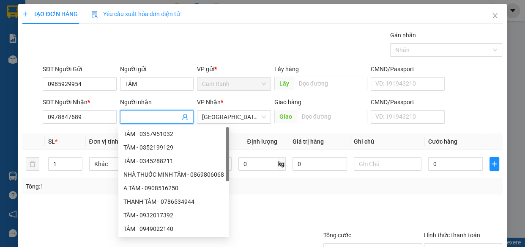
type input "G"
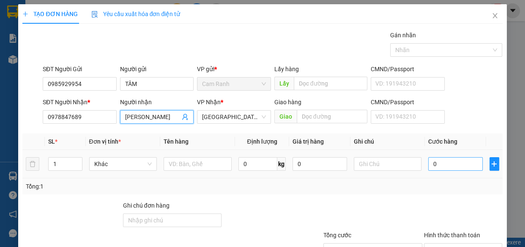
type input "[PERSON_NAME]"
click at [444, 162] on input "0" at bounding box center [455, 164] width 55 height 14
type input "3"
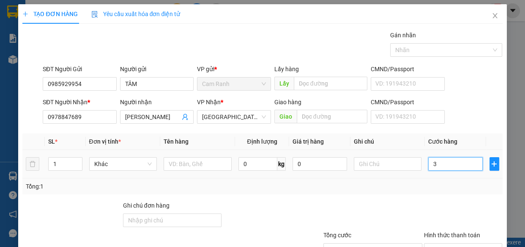
type input "30"
type input "30.000"
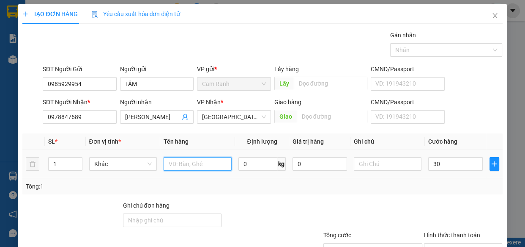
type input "30.000"
click at [186, 160] on input "text" at bounding box center [198, 164] width 68 height 14
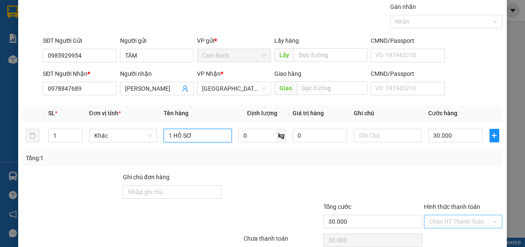
scroll to position [66, 0]
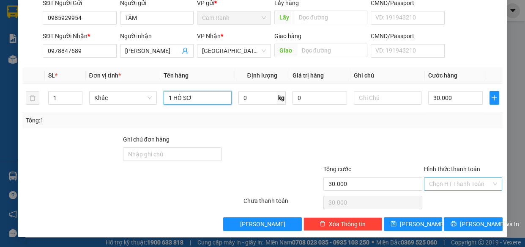
type input "1 HỒ SƠ"
click at [457, 181] on input "Hình thức thanh toán" at bounding box center [460, 183] width 63 height 13
click at [402, 153] on div at bounding box center [373, 149] width 100 height 30
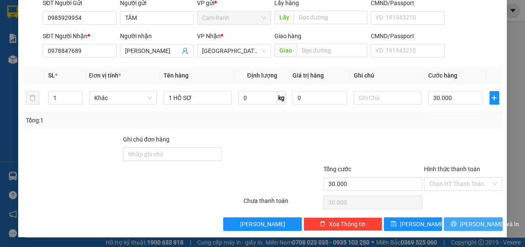
click at [456, 225] on icon "printer" at bounding box center [453, 223] width 5 height 5
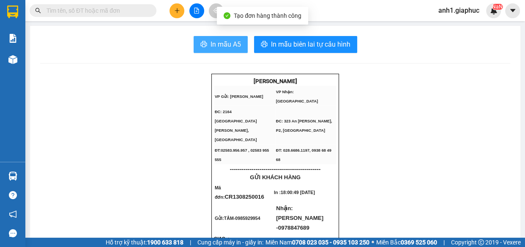
drag, startPoint x: 220, startPoint y: 44, endPoint x: 414, endPoint y: 202, distance: 250.1
click at [221, 44] on span "In mẫu A5" at bounding box center [226, 44] width 30 height 11
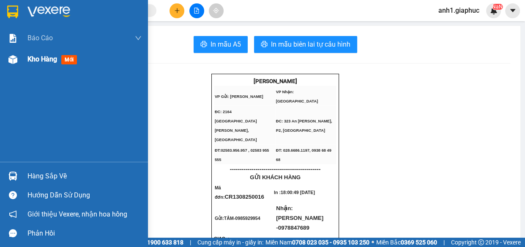
click at [50, 60] on span "Kho hàng" at bounding box center [42, 59] width 30 height 8
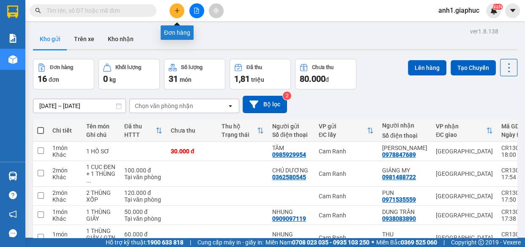
click at [178, 11] on icon "plus" at bounding box center [177, 11] width 6 height 6
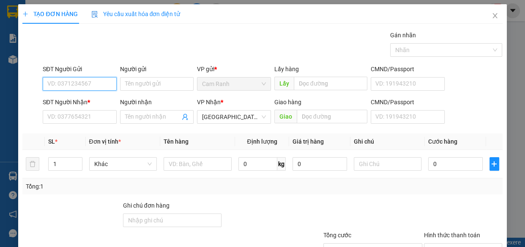
click at [70, 83] on input "SĐT Người Gửi" at bounding box center [80, 84] width 74 height 14
type input "0938019314"
drag, startPoint x: 96, startPoint y: 101, endPoint x: 94, endPoint y: 107, distance: 6.1
click at [96, 101] on div "0938019314 - THU" at bounding box center [78, 100] width 63 height 9
type input "THU"
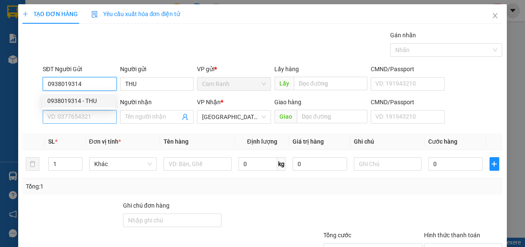
type input "0938019314"
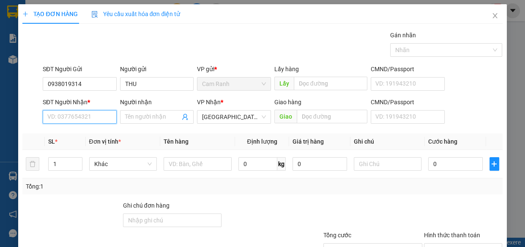
click at [89, 119] on input "SĐT Người Nhận *" at bounding box center [80, 117] width 74 height 14
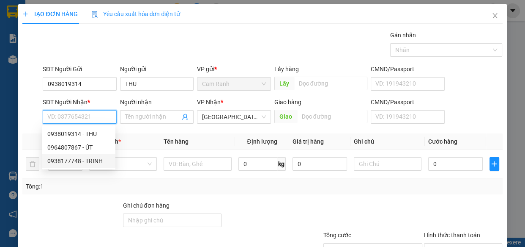
click at [91, 161] on div "0938177748 - TRINH" at bounding box center [78, 160] width 63 height 9
type input "0938177748"
type input "TRINH"
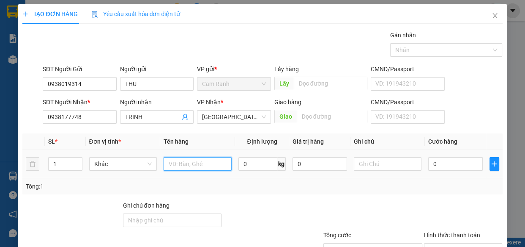
click at [189, 163] on input "text" at bounding box center [198, 164] width 68 height 14
type input "1 THÙNG XÓP"
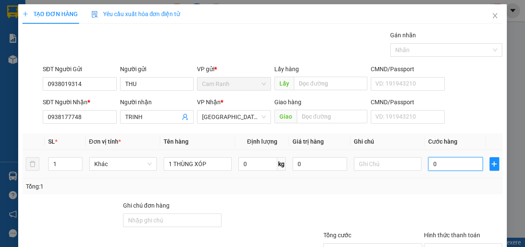
click at [453, 164] on input "0" at bounding box center [455, 164] width 55 height 14
type input "5"
type input "50"
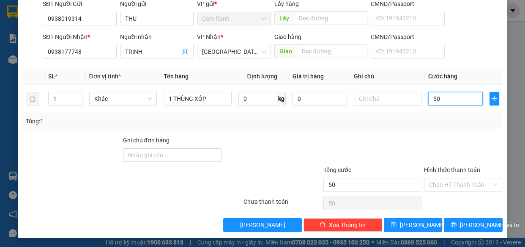
scroll to position [66, 0]
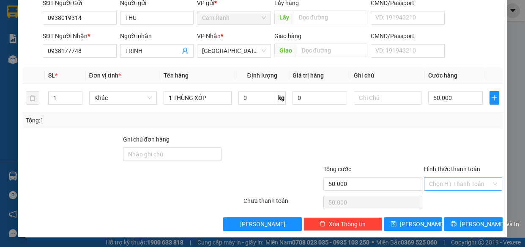
click at [448, 185] on input "Hình thức thanh toán" at bounding box center [460, 183] width 63 height 13
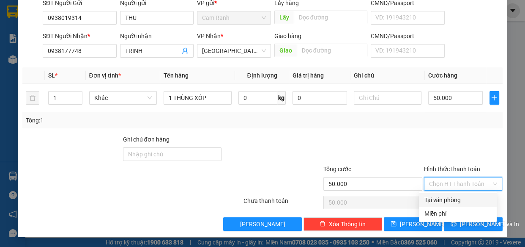
click at [451, 198] on div "Tại văn phòng" at bounding box center [458, 199] width 68 height 9
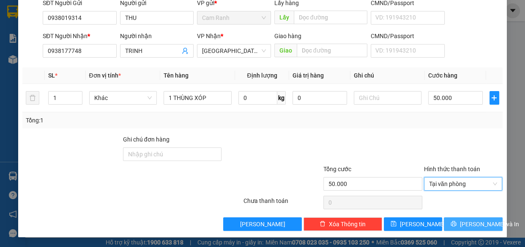
click at [461, 224] on span "[PERSON_NAME] và In" at bounding box center [489, 223] width 59 height 9
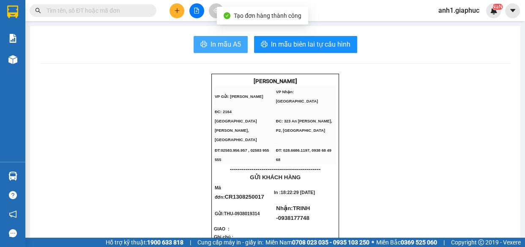
click at [225, 47] on span "In mẫu A5" at bounding box center [226, 44] width 30 height 11
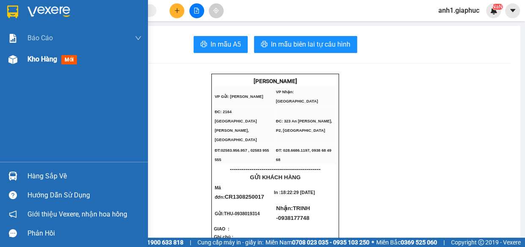
click at [30, 55] on span "Kho hàng" at bounding box center [42, 59] width 30 height 8
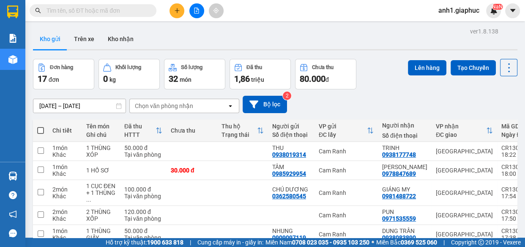
click at [173, 10] on button at bounding box center [177, 10] width 15 height 15
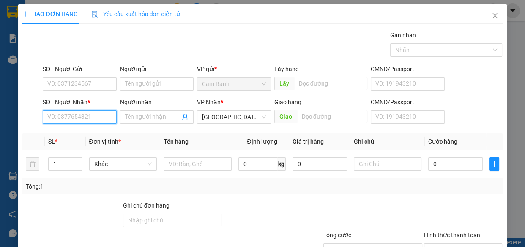
click at [85, 115] on input "SĐT Người Nhận *" at bounding box center [80, 117] width 74 height 14
click at [90, 132] on div "0869903051 - KHANG" at bounding box center [78, 133] width 63 height 9
click at [76, 73] on div "SĐT Người Gửi" at bounding box center [80, 68] width 74 height 9
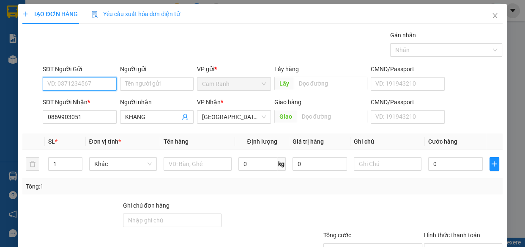
click at [76, 77] on input "SĐT Người Gửi" at bounding box center [80, 84] width 74 height 14
click at [79, 81] on input "SĐT Người Gửi" at bounding box center [80, 84] width 74 height 14
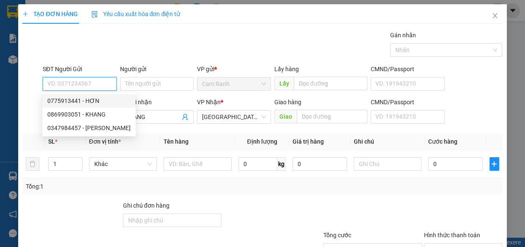
click at [85, 101] on div "0775913441 - HƠN" at bounding box center [88, 100] width 83 height 9
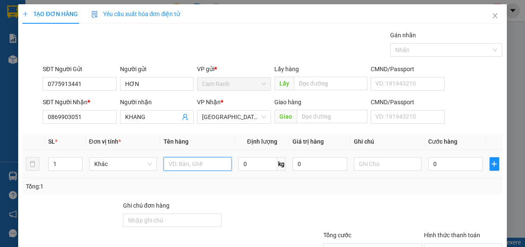
click at [177, 163] on input "text" at bounding box center [198, 164] width 68 height 14
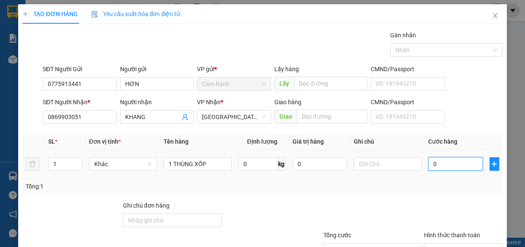
click at [446, 169] on input "0" at bounding box center [455, 164] width 55 height 14
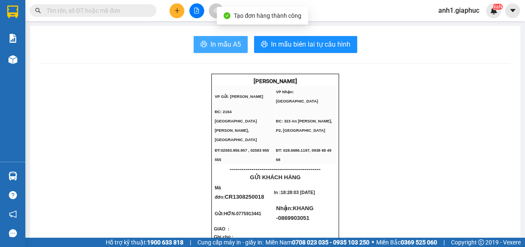
click at [217, 43] on span "In mẫu A5" at bounding box center [226, 44] width 30 height 11
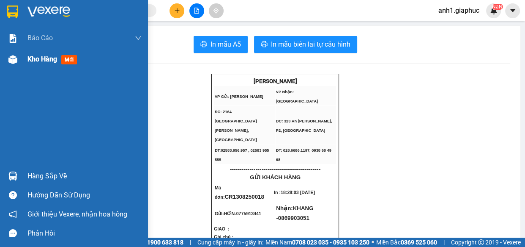
click at [35, 60] on span "Kho hàng" at bounding box center [42, 59] width 30 height 8
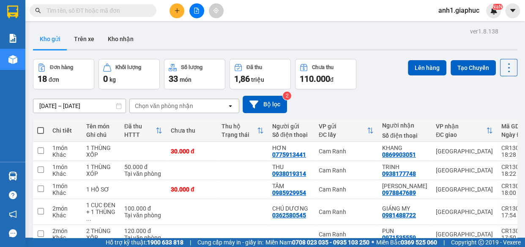
click at [176, 11] on icon "plus" at bounding box center [177, 11] width 6 height 6
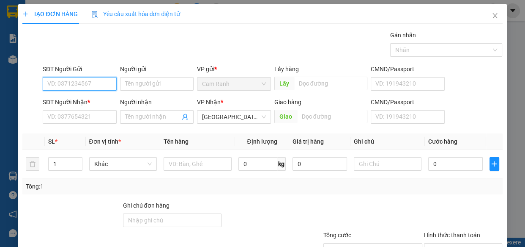
click at [72, 85] on input "SĐT Người Gửi" at bounding box center [80, 84] width 74 height 14
click at [74, 102] on div "0796173224 - QUYÊN" at bounding box center [78, 100] width 63 height 9
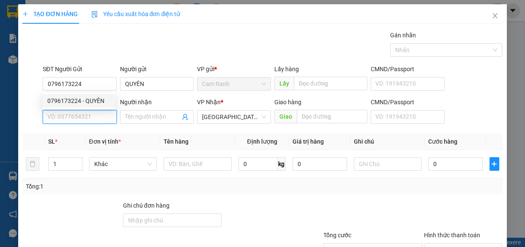
click at [76, 114] on input "SĐT Người Nhận *" at bounding box center [80, 117] width 74 height 14
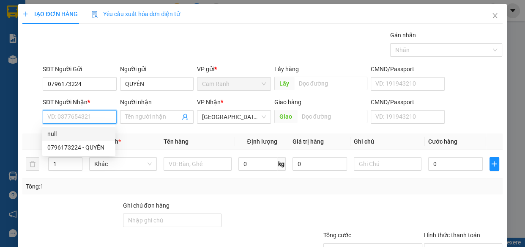
click at [73, 115] on input "SĐT Người Nhận *" at bounding box center [80, 117] width 74 height 14
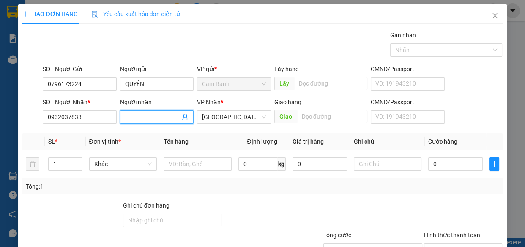
click at [137, 118] on input "Người nhận" at bounding box center [152, 116] width 55 height 9
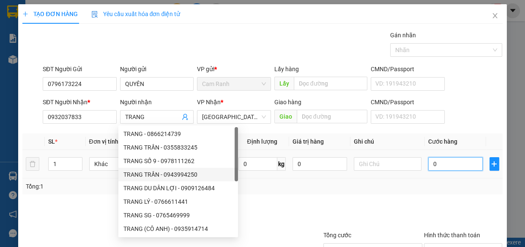
click at [437, 159] on input "0" at bounding box center [455, 164] width 55 height 14
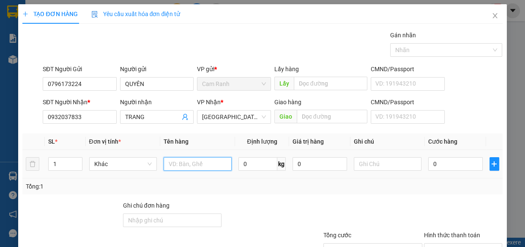
click at [206, 165] on input "text" at bounding box center [198, 164] width 68 height 14
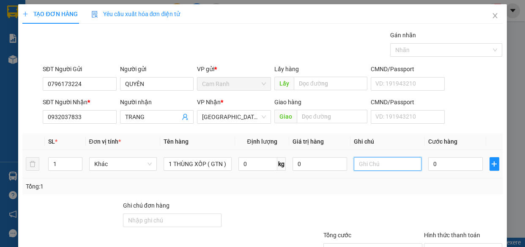
click at [358, 163] on input "text" at bounding box center [388, 164] width 68 height 14
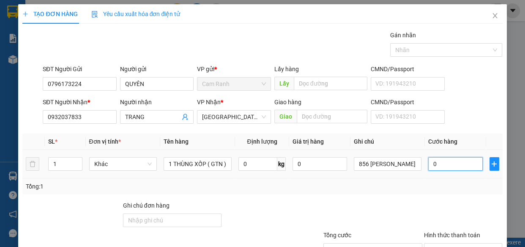
click at [440, 167] on input "0" at bounding box center [455, 164] width 55 height 14
click at [449, 243] on input "Hình thức thanh toán" at bounding box center [460, 249] width 63 height 13
click at [473, 230] on div "TẠO ĐƠN HÀNG Yêu cầu xuất hóa đơn điện tử Transit Pickup Surcharge Ids Transit …" at bounding box center [262, 153] width 489 height 299
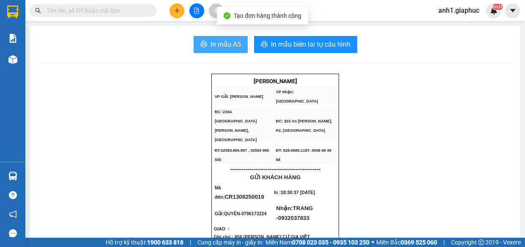
click at [214, 42] on span "In mẫu A5" at bounding box center [226, 44] width 30 height 11
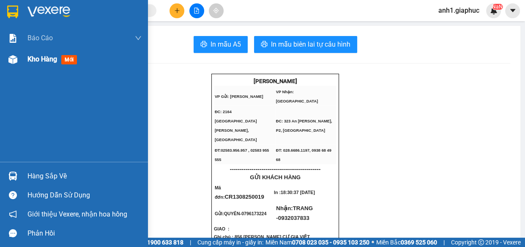
click at [49, 54] on div "Kho hàng mới" at bounding box center [53, 59] width 53 height 11
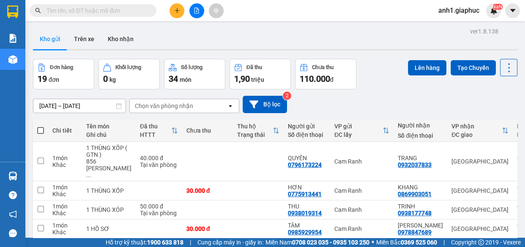
click at [72, 8] on input "text" at bounding box center [97, 10] width 100 height 9
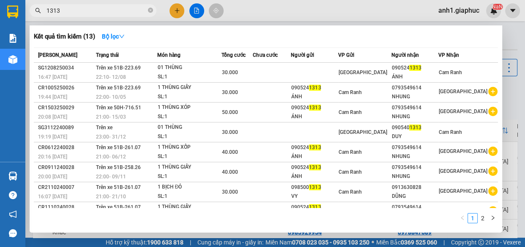
click at [150, 9] on icon "close-circle" at bounding box center [150, 10] width 5 height 5
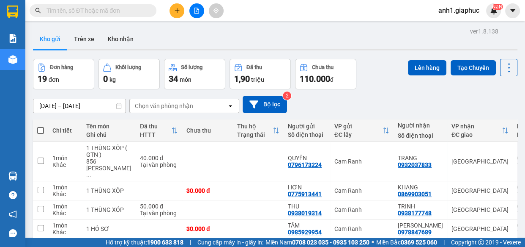
click at [104, 11] on input "text" at bounding box center [97, 10] width 100 height 9
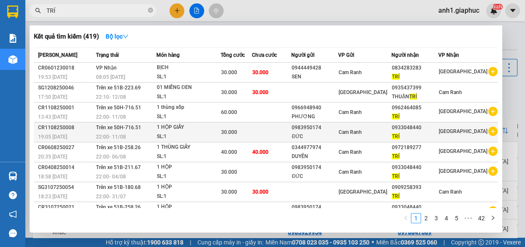
click at [354, 135] on div "Cam Ranh" at bounding box center [365, 131] width 52 height 9
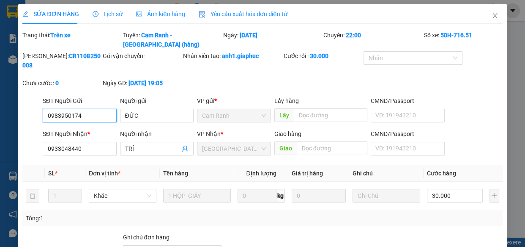
drag, startPoint x: 44, startPoint y: 104, endPoint x: 60, endPoint y: 105, distance: 15.7
click at [79, 109] on input "0983950174" at bounding box center [80, 116] width 74 height 14
click at [492, 16] on icon "close" at bounding box center [495, 15] width 7 height 7
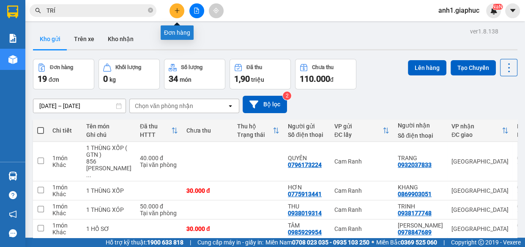
click at [174, 8] on icon "plus" at bounding box center [177, 11] width 6 height 6
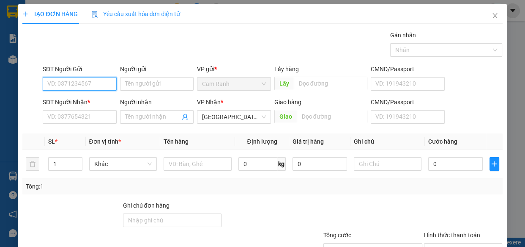
paste input "0983950174"
click at [83, 98] on div "0983950174 - ĐỨC" at bounding box center [94, 100] width 95 height 9
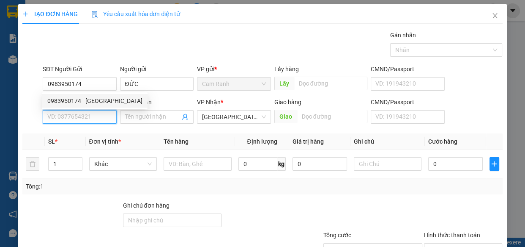
click at [77, 114] on input "SĐT Người Nhận *" at bounding box center [80, 117] width 74 height 14
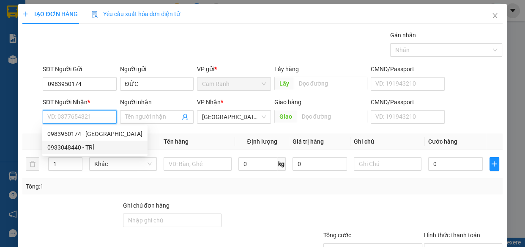
click at [88, 145] on div "0933048440 - TRÍ" at bounding box center [94, 147] width 95 height 9
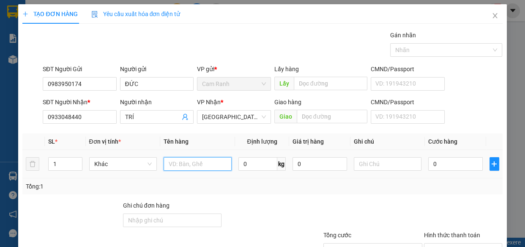
click at [173, 166] on input "text" at bounding box center [198, 164] width 68 height 14
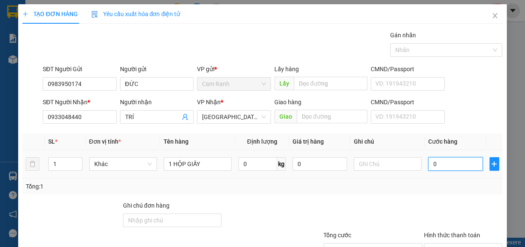
click at [453, 165] on input "0" at bounding box center [455, 164] width 55 height 14
click at [457, 243] on input "Hình thức thanh toán" at bounding box center [460, 249] width 63 height 13
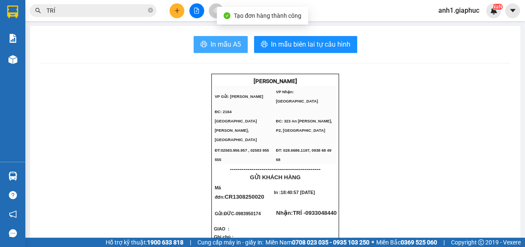
click at [229, 48] on span "In mẫu A5" at bounding box center [226, 44] width 30 height 11
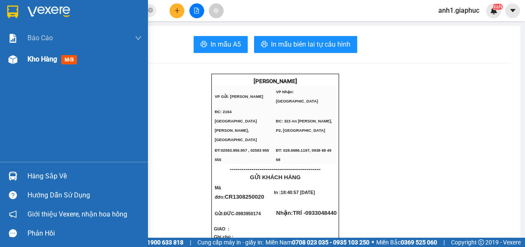
click at [29, 59] on span "Kho hàng" at bounding box center [42, 59] width 30 height 8
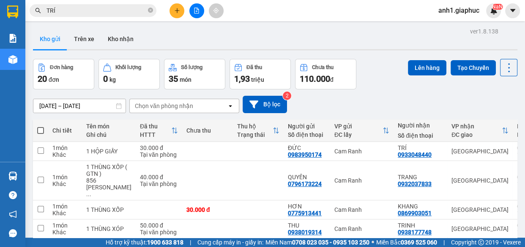
click at [177, 7] on button at bounding box center [177, 10] width 15 height 15
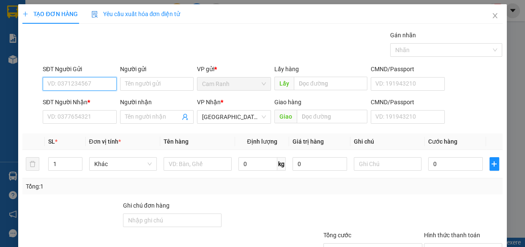
drag, startPoint x: 59, startPoint y: 82, endPoint x: 97, endPoint y: 89, distance: 38.2
click at [60, 82] on input "SĐT Người Gửi" at bounding box center [80, 84] width 74 height 14
click at [81, 103] on div "0905062239 - HÀ" at bounding box center [94, 100] width 95 height 9
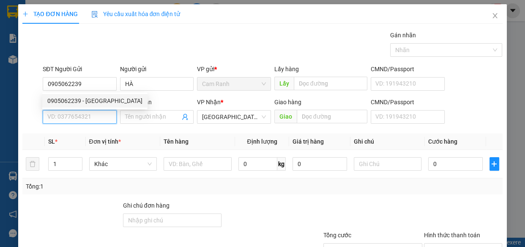
click at [76, 120] on input "SĐT Người Nhận *" at bounding box center [80, 117] width 74 height 14
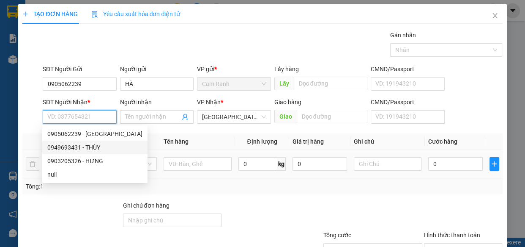
drag, startPoint x: 78, startPoint y: 147, endPoint x: 185, endPoint y: 172, distance: 110.3
click at [79, 147] on div "0949693431 - THÙY" at bounding box center [94, 147] width 95 height 9
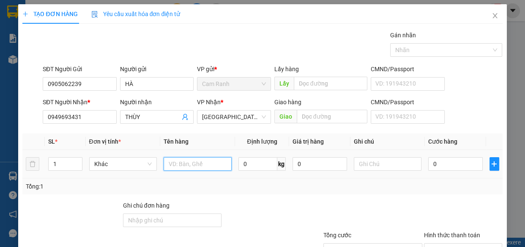
click at [190, 164] on input "text" at bounding box center [198, 164] width 68 height 14
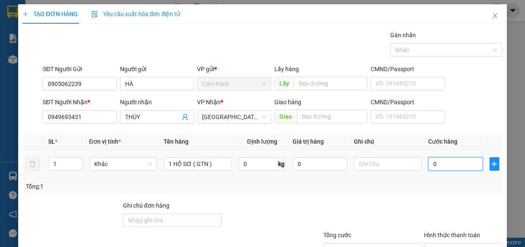
click at [446, 165] on input "0" at bounding box center [455, 164] width 55 height 14
click at [365, 164] on input "text" at bounding box center [388, 164] width 68 height 14
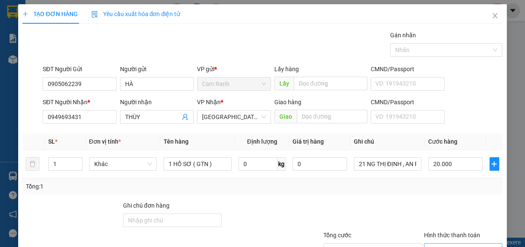
click at [469, 243] on input "Hình thức thanh toán" at bounding box center [460, 249] width 63 height 13
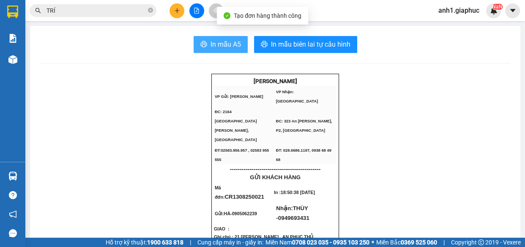
click at [217, 46] on span "In mẫu A5" at bounding box center [226, 44] width 30 height 11
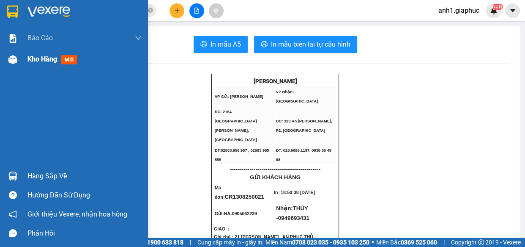
click at [31, 61] on span "Kho hàng" at bounding box center [42, 59] width 30 height 8
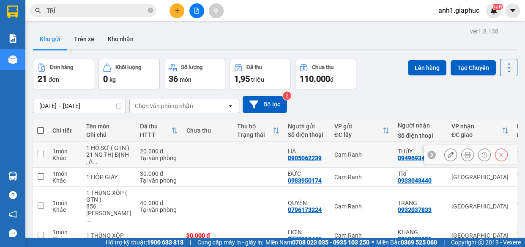
click at [445, 158] on button at bounding box center [451, 154] width 12 height 15
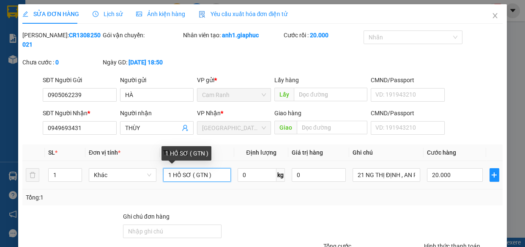
click at [206, 173] on input "1 HỒ SƠ ( GTN )" at bounding box center [197, 175] width 68 height 14
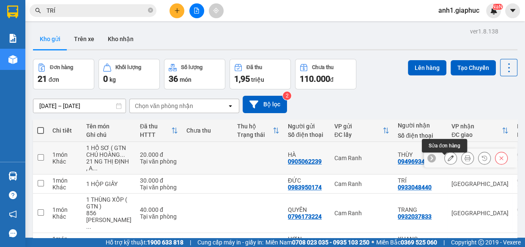
click at [448, 161] on icon at bounding box center [451, 158] width 6 height 6
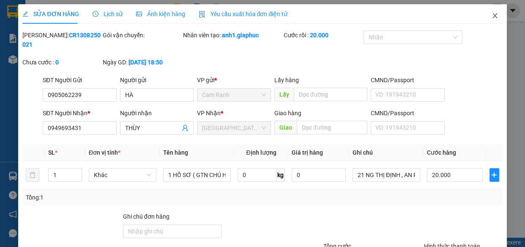
click at [492, 14] on icon "close" at bounding box center [495, 15] width 7 height 7
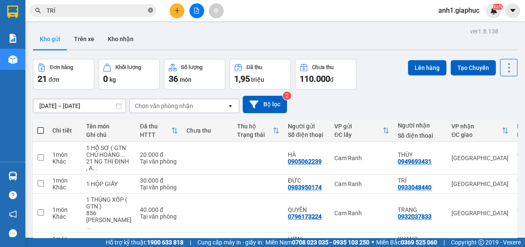
click at [149, 11] on icon "close-circle" at bounding box center [150, 10] width 5 height 5
click at [176, 11] on icon "plus" at bounding box center [177, 11] width 6 height 6
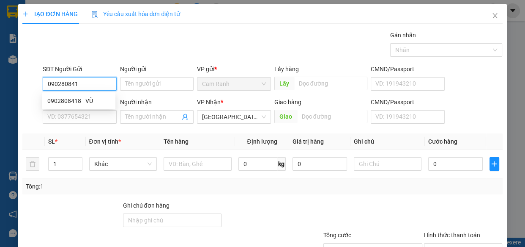
type input "0902808418"
click at [76, 99] on div "0902808418 - VŨ" at bounding box center [78, 100] width 63 height 9
type input "VŨ"
type input "0902808418"
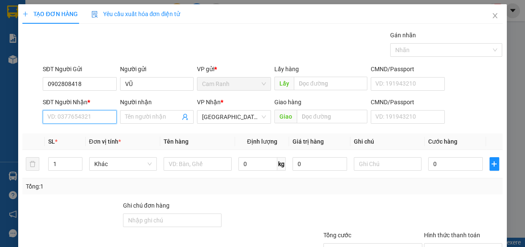
click at [91, 118] on input "SĐT Người Nhận *" at bounding box center [80, 117] width 74 height 14
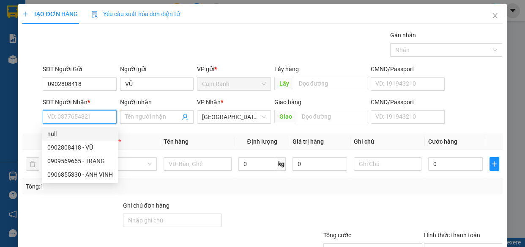
click at [56, 115] on input "SĐT Người Nhận *" at bounding box center [80, 117] width 74 height 14
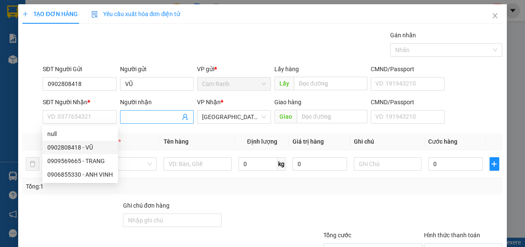
click at [138, 115] on input "Người nhận" at bounding box center [152, 116] width 55 height 9
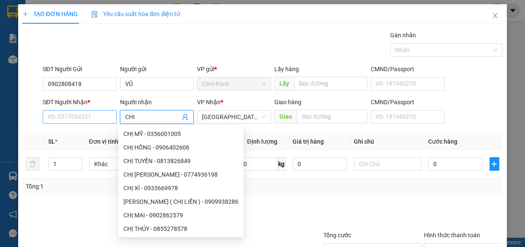
type input "CHI"
click at [75, 116] on input "SĐT Người Nhận *" at bounding box center [80, 117] width 74 height 14
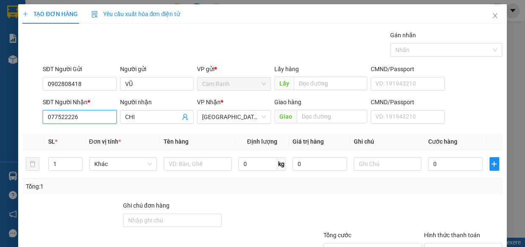
type input "0775222269"
click at [80, 135] on div "0775222269 - DUY" at bounding box center [78, 133] width 63 height 9
type input "DUY"
type input "0775222269"
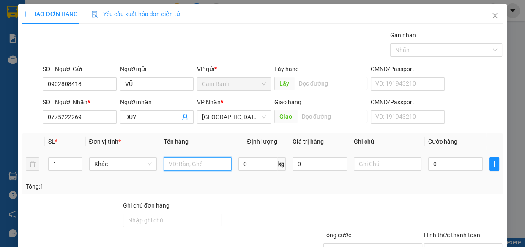
click at [186, 163] on input "text" at bounding box center [198, 164] width 68 height 14
type input "1 THÙNG XỐP"
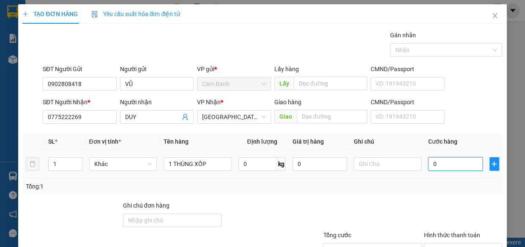
click at [433, 165] on input "0" at bounding box center [455, 164] width 55 height 14
type input "3"
type input "30"
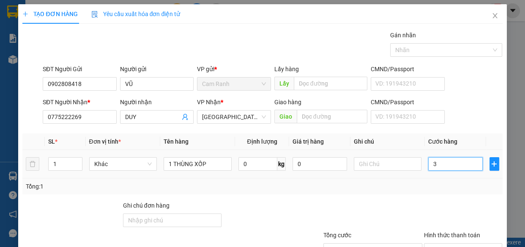
type input "30"
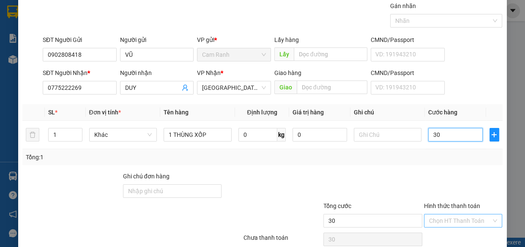
scroll to position [66, 0]
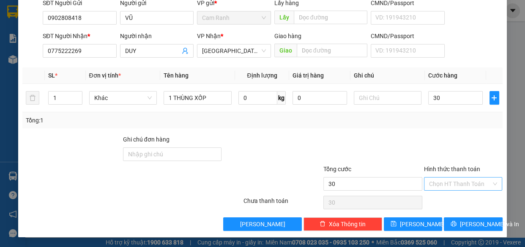
type input "30.000"
click at [453, 184] on input "Hình thức thanh toán" at bounding box center [460, 183] width 63 height 13
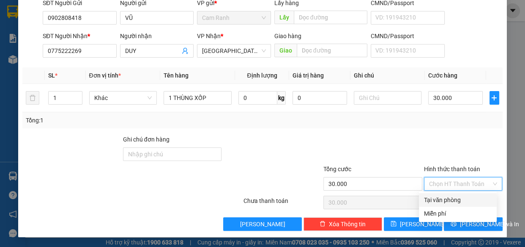
click at [449, 200] on div "Tại văn phòng" at bounding box center [458, 199] width 68 height 9
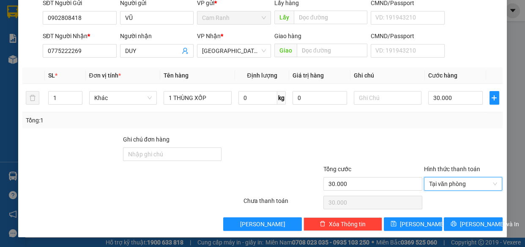
type input "0"
click at [461, 219] on span "[PERSON_NAME] và In" at bounding box center [489, 223] width 59 height 9
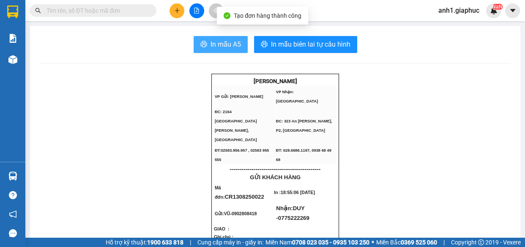
drag, startPoint x: 226, startPoint y: 45, endPoint x: 340, endPoint y: 84, distance: 121.2
click at [226, 44] on span "In mẫu A5" at bounding box center [226, 44] width 30 height 11
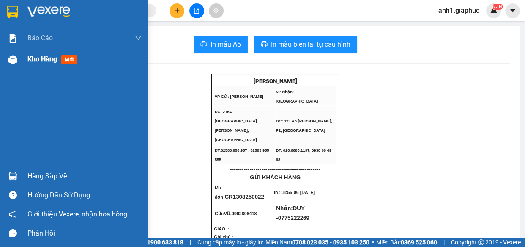
click at [35, 59] on span "Kho hàng" at bounding box center [42, 59] width 30 height 8
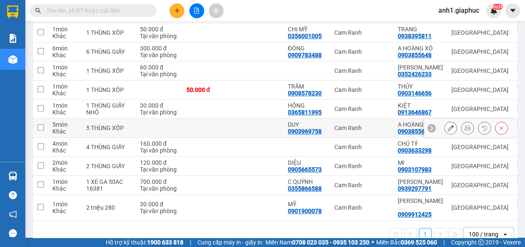
scroll to position [384, 0]
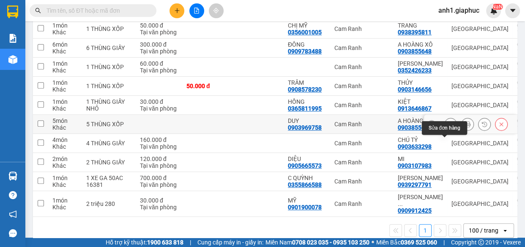
click at [448, 127] on icon at bounding box center [451, 124] width 6 height 6
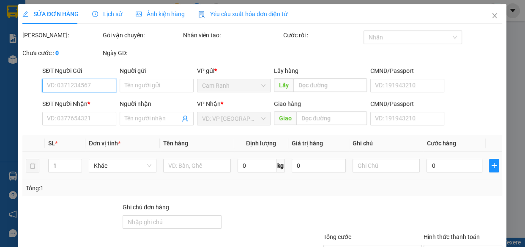
type input "0903969758"
type input "DUY"
type input "0903855648"
type input "A HOÀNG XÔ"
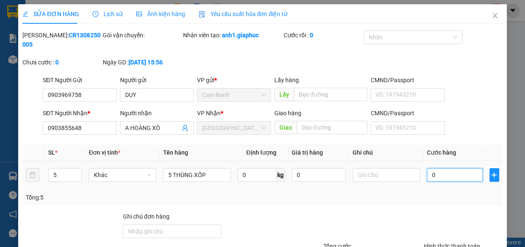
click at [436, 179] on input "0" at bounding box center [455, 175] width 56 height 14
type input "2"
type input "28"
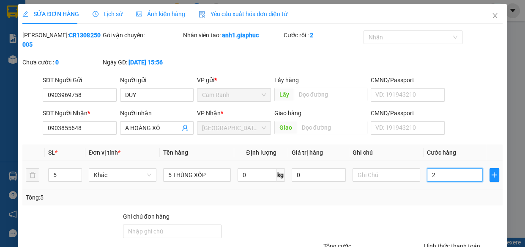
type input "28"
type input "280"
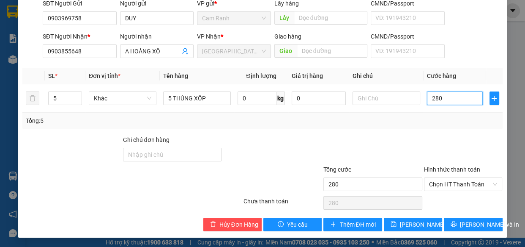
scroll to position [77, 0]
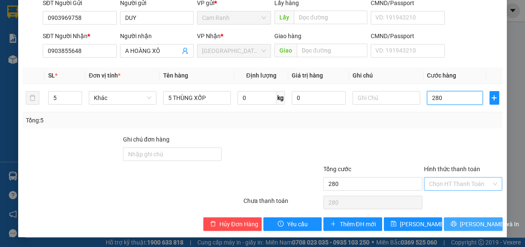
type input "280"
type input "280.000"
click at [464, 224] on span "[PERSON_NAME] và In" at bounding box center [489, 223] width 59 height 9
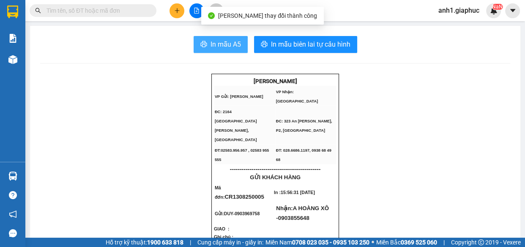
click at [217, 46] on span "In mẫu A5" at bounding box center [226, 44] width 30 height 11
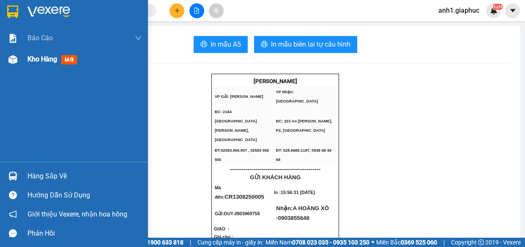
click at [43, 59] on span "Kho hàng" at bounding box center [42, 59] width 30 height 8
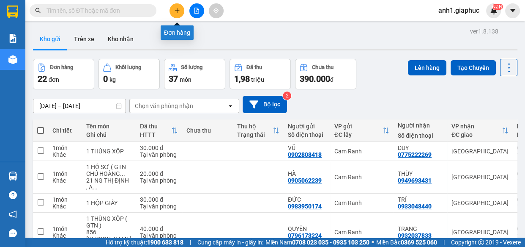
click at [178, 11] on icon "plus" at bounding box center [177, 11] width 6 height 6
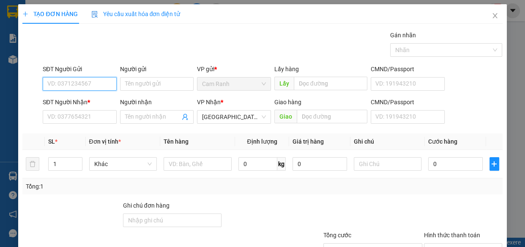
click at [78, 85] on input "SĐT Người Gửi" at bounding box center [80, 84] width 74 height 14
type input "0917185785"
click at [78, 101] on div "0917185785 - [PERSON_NAME]" at bounding box center [88, 100] width 83 height 9
type input "HỒNG"
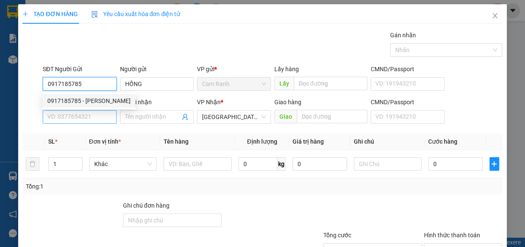
type input "0917185785"
click at [78, 112] on input "SĐT Người Nhận *" at bounding box center [80, 117] width 74 height 14
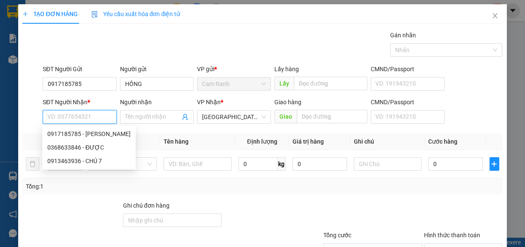
click at [71, 115] on input "SĐT Người Nhận *" at bounding box center [80, 117] width 74 height 14
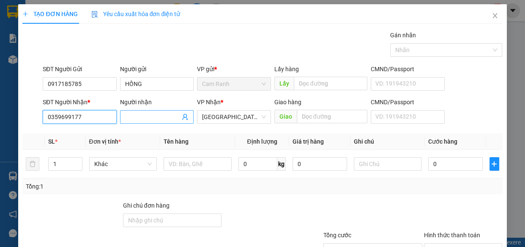
type input "0359699177"
click at [135, 118] on input "Người nhận" at bounding box center [152, 116] width 55 height 9
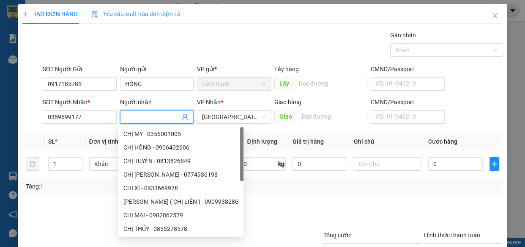
type input "D"
type input "ĐẠI"
click at [428, 161] on input "0" at bounding box center [455, 164] width 55 height 14
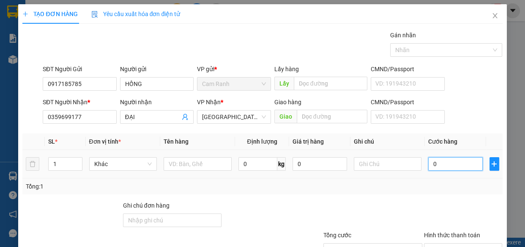
type input "4"
type input "40"
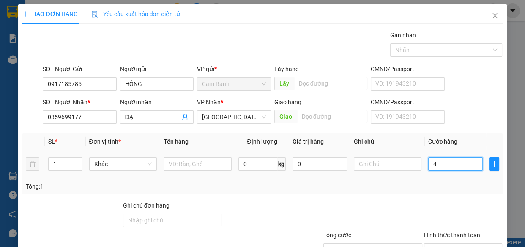
type input "40"
type input "40.000"
click at [176, 160] on input "text" at bounding box center [198, 164] width 68 height 14
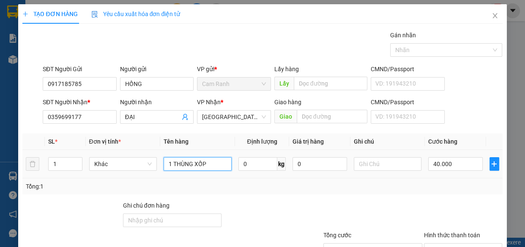
scroll to position [66, 0]
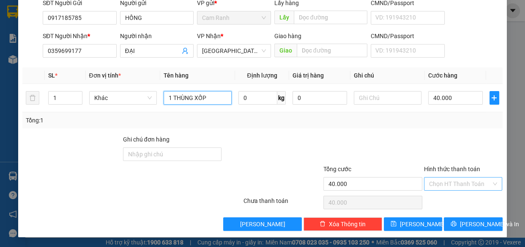
type input "1 THÙNG XỐP"
click at [453, 184] on input "Hình thức thanh toán" at bounding box center [460, 183] width 63 height 13
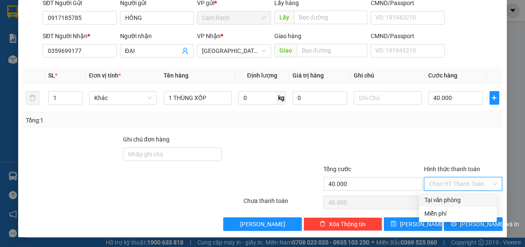
click at [442, 197] on div "Tại văn phòng" at bounding box center [458, 199] width 68 height 9
type input "0"
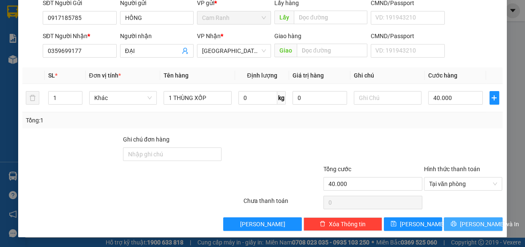
click at [460, 222] on button "[PERSON_NAME] và In" at bounding box center [473, 224] width 58 height 14
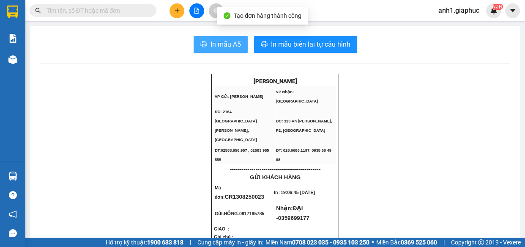
click at [222, 41] on span "In mẫu A5" at bounding box center [226, 44] width 30 height 11
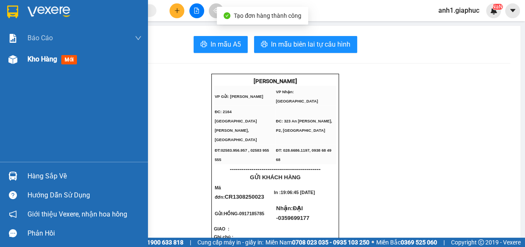
click at [37, 57] on span "Kho hàng" at bounding box center [42, 59] width 30 height 8
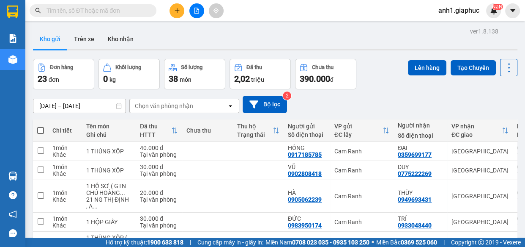
click at [179, 9] on icon "plus" at bounding box center [177, 11] width 6 height 6
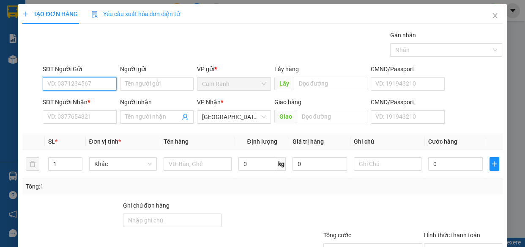
click at [79, 83] on input "SĐT Người Gửi" at bounding box center [80, 84] width 74 height 14
type input "0949767746"
click at [87, 96] on div "0949767746 - LOAN" at bounding box center [78, 100] width 63 height 9
type input "LOAN"
type input "0949767746"
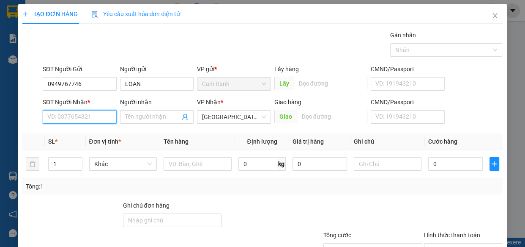
click at [91, 117] on input "SĐT Người Nhận *" at bounding box center [80, 117] width 74 height 14
click at [67, 117] on input "094222690" at bounding box center [80, 117] width 74 height 14
type input "0942222690"
click at [92, 135] on div "0942222690 - KHUYÊN" at bounding box center [78, 133] width 63 height 9
type input "KHUYÊN"
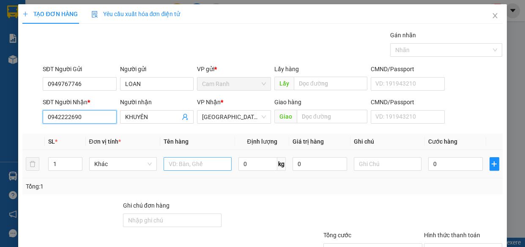
type input "0942222690"
click at [181, 164] on input "text" at bounding box center [198, 164] width 68 height 14
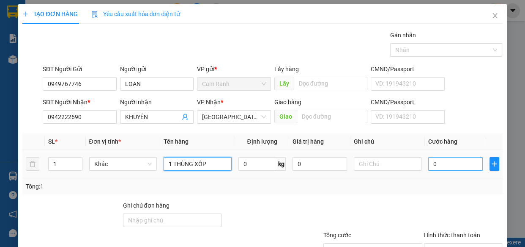
type input "1 THÙNG XỐP"
click at [465, 166] on input "0" at bounding box center [455, 164] width 55 height 14
type input "3"
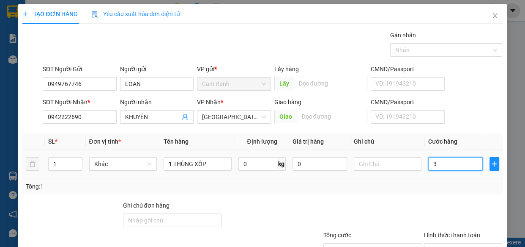
type input "30"
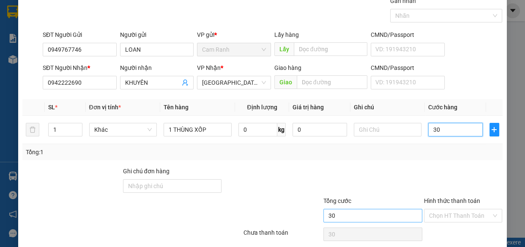
scroll to position [66, 0]
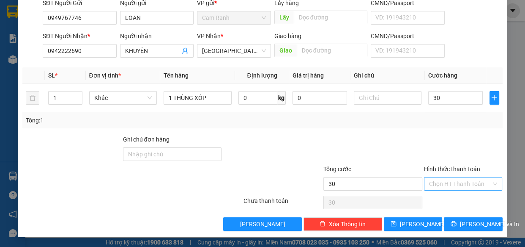
type input "30.000"
drag, startPoint x: 445, startPoint y: 182, endPoint x: 448, endPoint y: 188, distance: 6.6
click at [445, 182] on input "Hình thức thanh toán" at bounding box center [460, 183] width 63 height 13
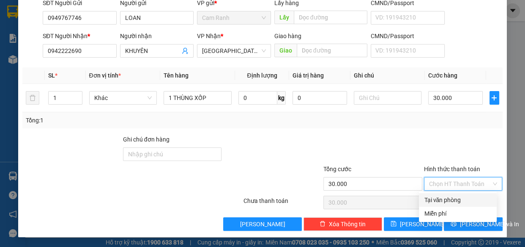
click at [444, 200] on div "Tại văn phòng" at bounding box center [458, 199] width 68 height 9
type input "0"
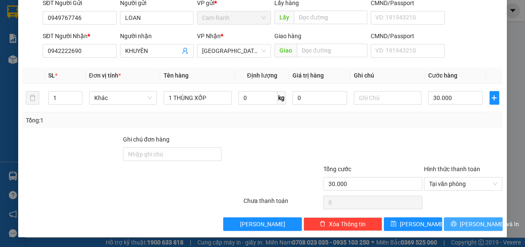
click at [465, 222] on span "[PERSON_NAME] và In" at bounding box center [489, 223] width 59 height 9
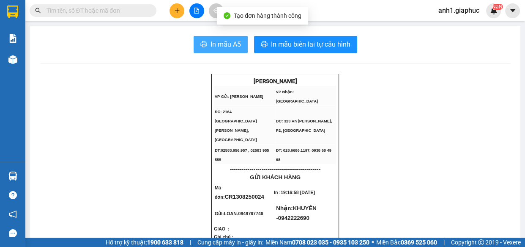
drag, startPoint x: 220, startPoint y: 44, endPoint x: 288, endPoint y: 67, distance: 71.4
click at [220, 45] on span "In mẫu A5" at bounding box center [226, 44] width 30 height 11
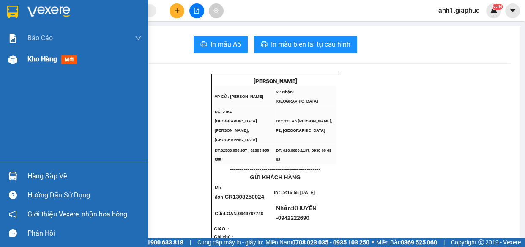
click at [44, 59] on span "Kho hàng" at bounding box center [42, 59] width 30 height 8
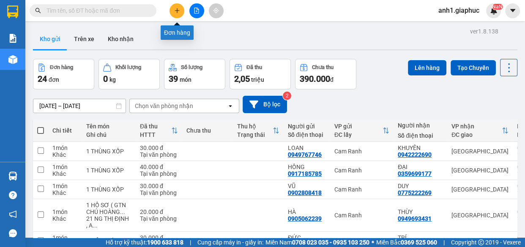
click at [176, 11] on icon "plus" at bounding box center [177, 11] width 6 height 6
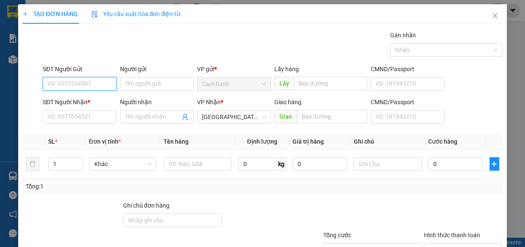
click at [78, 84] on input "SĐT Người Gửi" at bounding box center [80, 84] width 74 height 14
type input "0868100949"
drag, startPoint x: 74, startPoint y: 102, endPoint x: 65, endPoint y: 126, distance: 26.4
click at [74, 101] on div "0868100949 - HOA" at bounding box center [78, 100] width 63 height 9
type input "HOA"
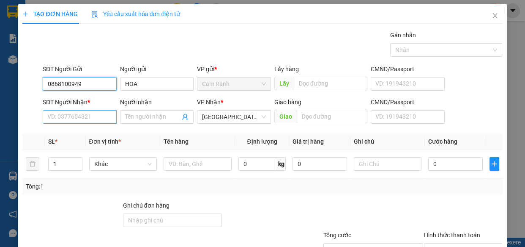
type input "0868100949"
click at [76, 117] on input "SĐT Người Nhận *" at bounding box center [80, 117] width 74 height 14
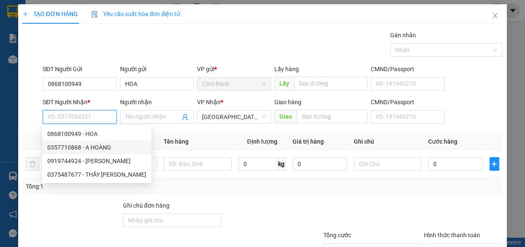
click at [82, 146] on div "0357710868 - A HOÀNG" at bounding box center [96, 147] width 99 height 9
type input "0357710868"
type input "A HOÀNG"
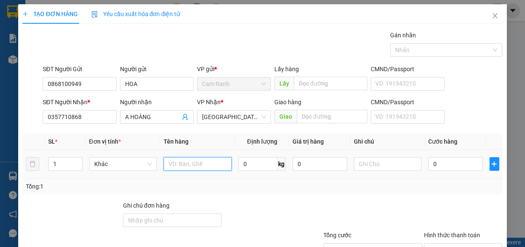
click at [175, 162] on input "text" at bounding box center [198, 164] width 68 height 14
type input "1 THÙNG XỐP"
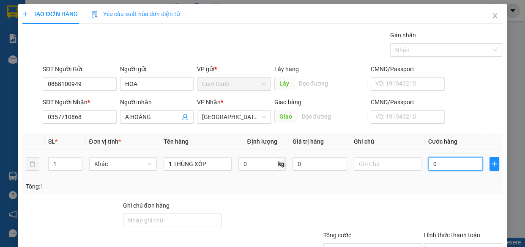
click at [444, 161] on input "0" at bounding box center [455, 164] width 55 height 14
type input "3"
type input "30"
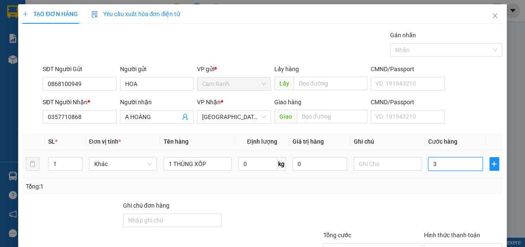
type input "30"
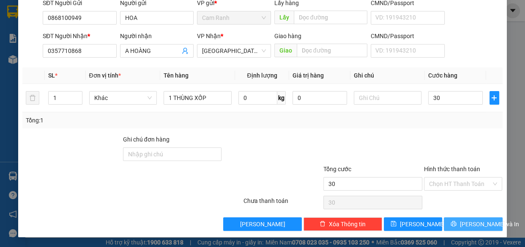
type input "30.000"
click at [460, 220] on button "[PERSON_NAME] và In" at bounding box center [473, 224] width 58 height 14
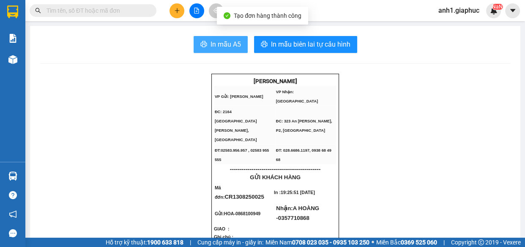
click at [225, 46] on span "In mẫu A5" at bounding box center [226, 44] width 30 height 11
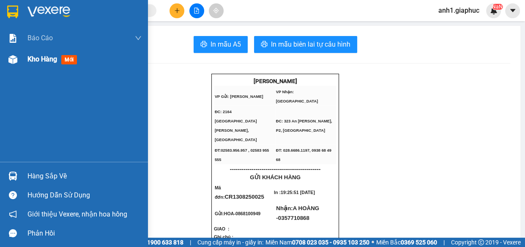
click at [42, 61] on span "Kho hàng" at bounding box center [42, 59] width 30 height 8
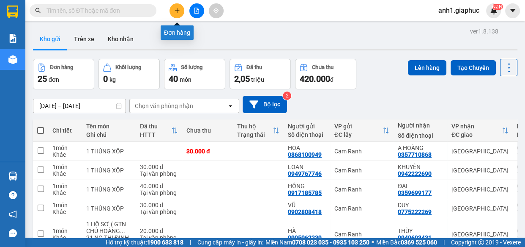
click at [177, 8] on icon "plus" at bounding box center [177, 11] width 6 height 6
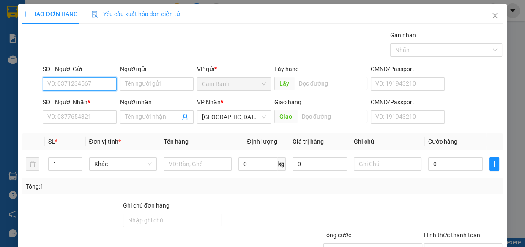
click at [78, 85] on input "SĐT Người Gửi" at bounding box center [80, 84] width 74 height 14
type input "0966999535"
click at [81, 97] on div "0966999535 - A TÈO" at bounding box center [78, 100] width 63 height 9
type input "A TÈO"
type input "0966999535"
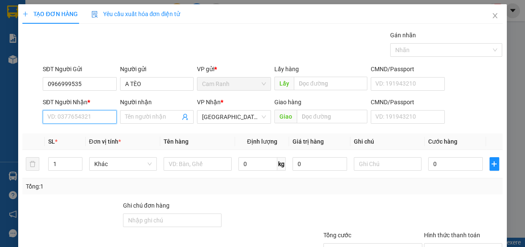
click at [80, 116] on input "SĐT Người Nhận *" at bounding box center [80, 117] width 74 height 14
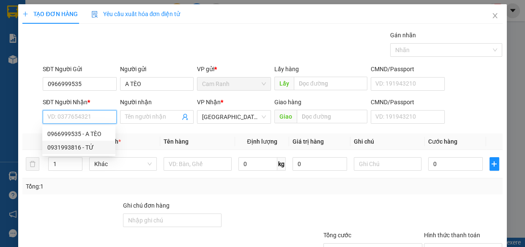
click at [81, 147] on div "0931993816 - TỨ" at bounding box center [78, 147] width 63 height 9
type input "0931993816"
type input "TỨ"
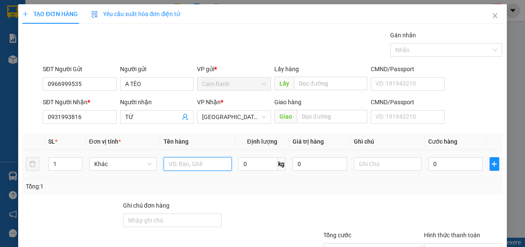
click at [198, 165] on input "text" at bounding box center [198, 164] width 68 height 14
type input "1 CĂN CƯỚC"
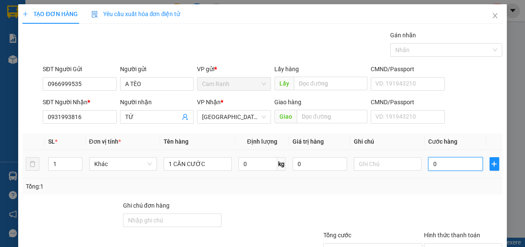
click at [442, 165] on input "0" at bounding box center [455, 164] width 55 height 14
type input "2"
type input "20"
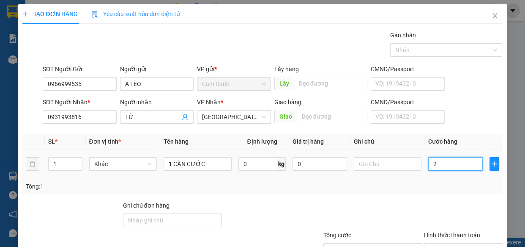
type input "20"
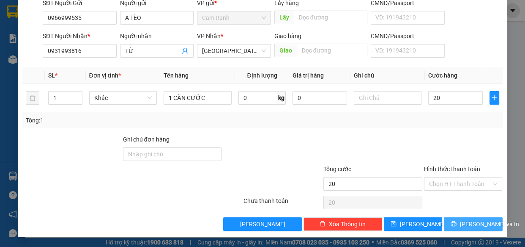
type input "20.000"
drag, startPoint x: 455, startPoint y: 220, endPoint x: 450, endPoint y: 214, distance: 7.5
click at [455, 220] on icon "printer" at bounding box center [454, 223] width 6 height 6
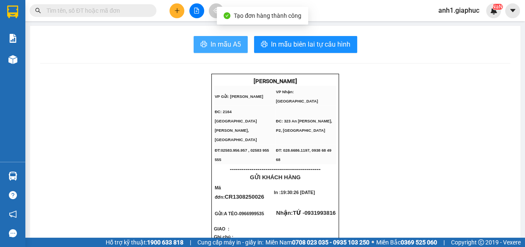
click at [233, 45] on span "In mẫu A5" at bounding box center [226, 44] width 30 height 11
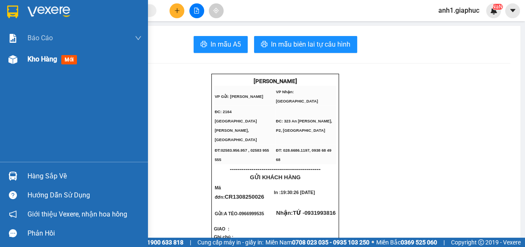
click at [39, 58] on span "Kho hàng" at bounding box center [42, 59] width 30 height 8
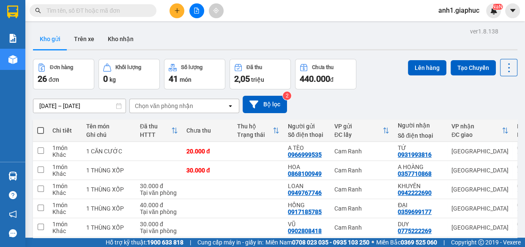
click at [177, 6] on button at bounding box center [177, 10] width 15 height 15
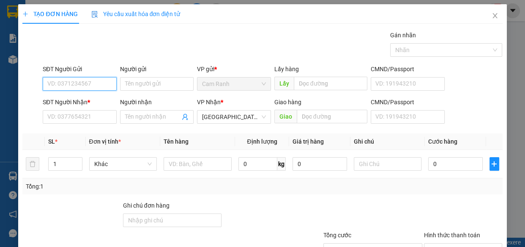
click at [58, 79] on input "SĐT Người Gửi" at bounding box center [80, 84] width 74 height 14
type input "0372882881"
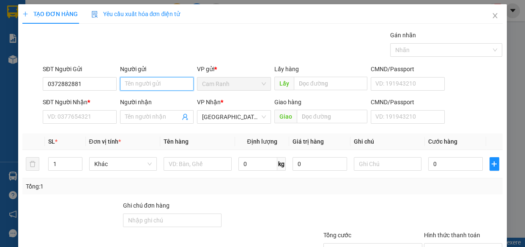
click at [132, 83] on input "Người gửi" at bounding box center [157, 84] width 74 height 14
type input "PHÁP"
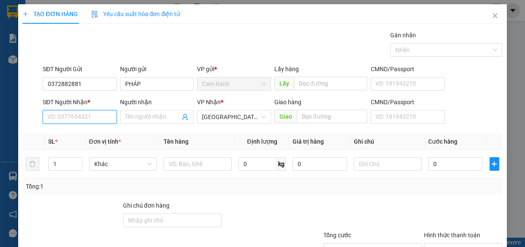
click at [71, 115] on input "SĐT Người Nhận *" at bounding box center [80, 117] width 74 height 14
type input "0961615108"
drag, startPoint x: 58, startPoint y: 125, endPoint x: 178, endPoint y: 178, distance: 131.8
click at [73, 133] on div "0961615108 - BẢO" at bounding box center [78, 133] width 63 height 9
type input "BẢO"
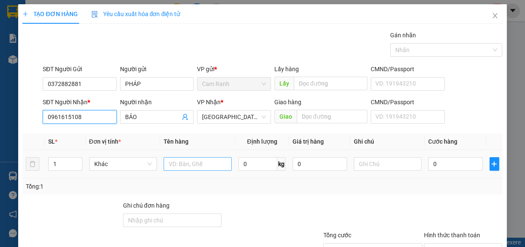
type input "0961615108"
click at [182, 167] on input "text" at bounding box center [198, 164] width 68 height 14
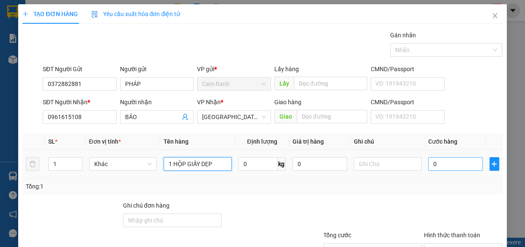
type input "1 HỘP GIẤY DẸP"
click at [448, 165] on input "0" at bounding box center [455, 164] width 55 height 14
type input "4"
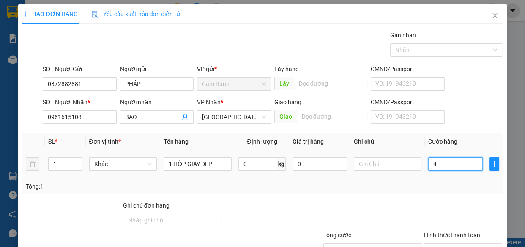
type input "40"
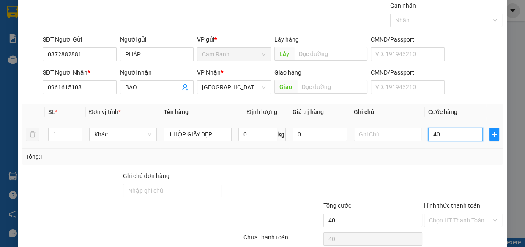
scroll to position [66, 0]
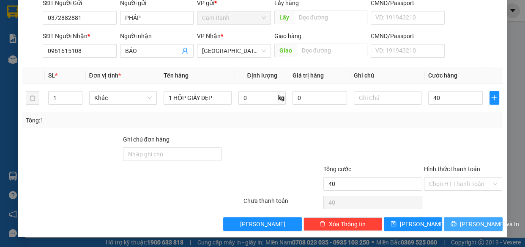
type input "40.000"
click at [462, 223] on span "[PERSON_NAME] và In" at bounding box center [489, 223] width 59 height 9
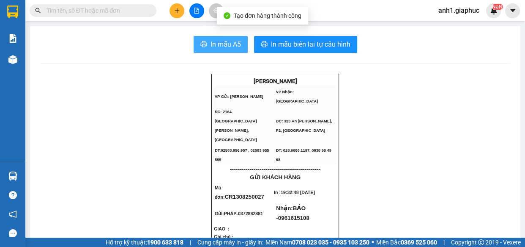
click at [219, 44] on span "In mẫu A5" at bounding box center [226, 44] width 30 height 11
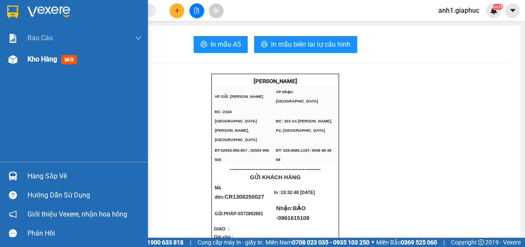
click at [37, 54] on div "Kho hàng mới" at bounding box center [53, 59] width 53 height 11
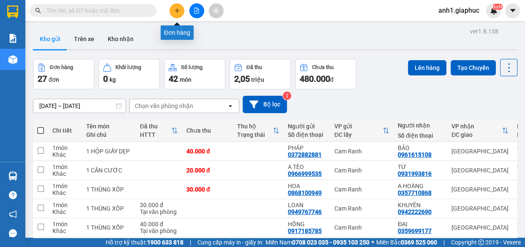
click at [179, 14] on button at bounding box center [177, 10] width 15 height 15
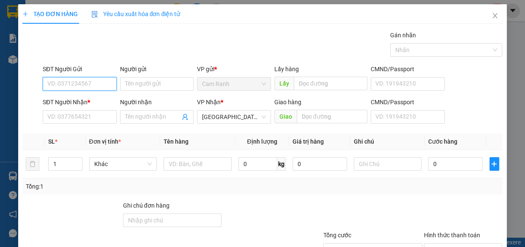
click at [76, 83] on input "SĐT Người Gửi" at bounding box center [80, 84] width 74 height 14
type input "0366516341"
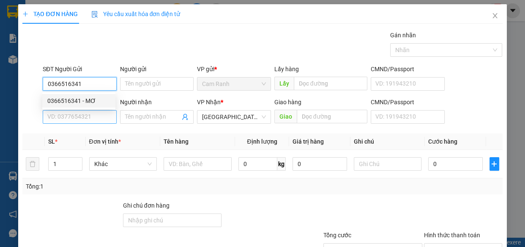
drag, startPoint x: 76, startPoint y: 99, endPoint x: 78, endPoint y: 112, distance: 13.6
click at [75, 99] on div "0366516341 - MƠ" at bounding box center [78, 100] width 63 height 9
type input "MƠ"
type input "0366516341"
click at [79, 113] on input "SĐT Người Nhận *" at bounding box center [80, 117] width 74 height 14
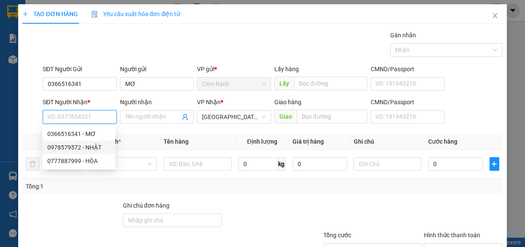
click at [85, 148] on div "0978579572 - NHẬT" at bounding box center [78, 147] width 63 height 9
type input "0978579572"
type input "NHẬT"
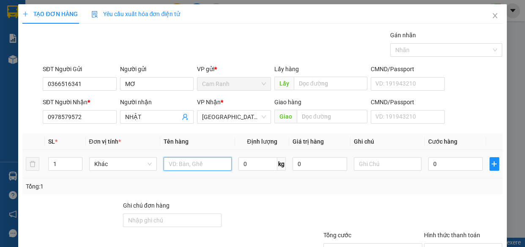
click at [185, 167] on input "text" at bounding box center [198, 164] width 68 height 14
type input "2 THÙNG XỐP"
click at [66, 161] on input "1" at bounding box center [65, 163] width 33 height 13
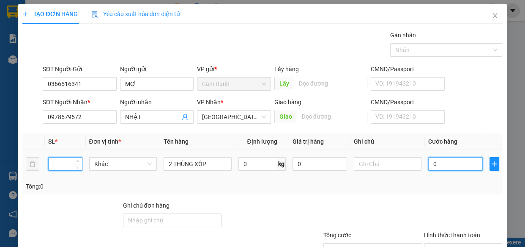
click at [435, 164] on input "0" at bounding box center [455, 164] width 55 height 14
type input "1"
type input "13"
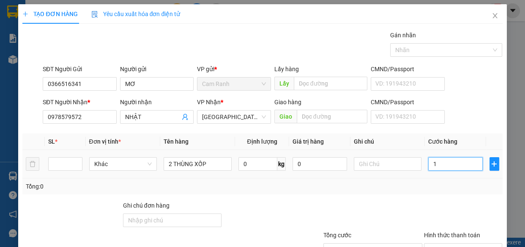
type input "13"
type input "130"
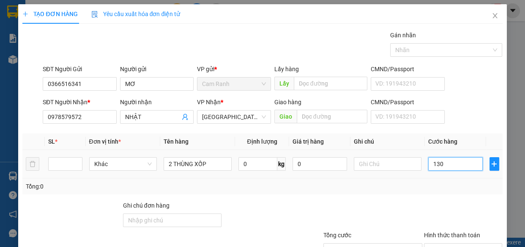
scroll to position [66, 0]
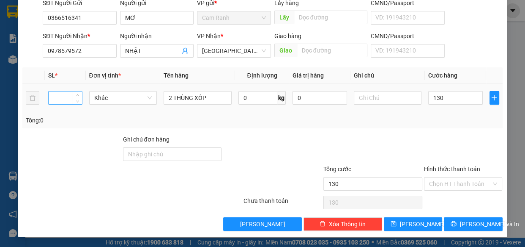
type input "130.000"
click at [62, 100] on input "number" at bounding box center [65, 97] width 33 height 13
type input "2"
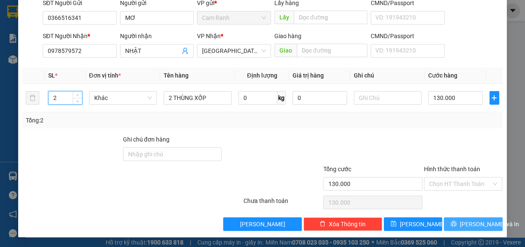
click at [461, 220] on span "[PERSON_NAME] và In" at bounding box center [489, 223] width 59 height 9
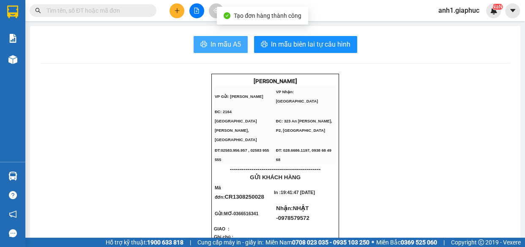
click at [213, 46] on span "In mẫu A5" at bounding box center [226, 44] width 30 height 11
click at [226, 44] on span "In mẫu A5" at bounding box center [226, 44] width 30 height 11
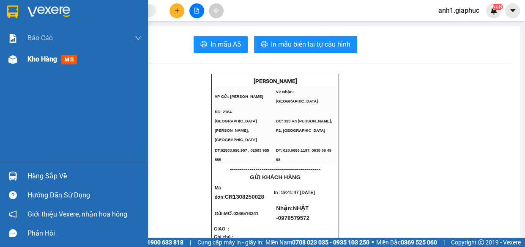
click at [28, 60] on span "Kho hàng" at bounding box center [42, 59] width 30 height 8
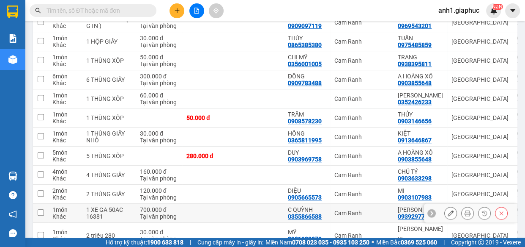
scroll to position [419, 0]
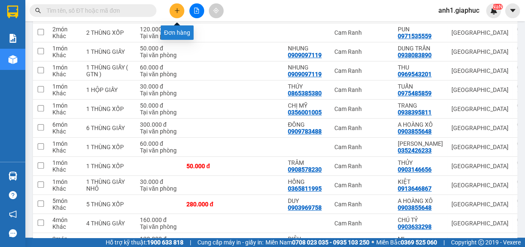
click at [178, 9] on icon "plus" at bounding box center [177, 11] width 6 height 6
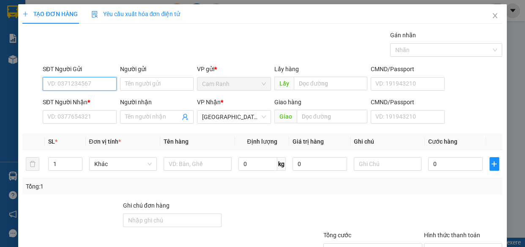
click at [72, 83] on input "SĐT Người Gửi" at bounding box center [80, 84] width 74 height 14
click at [79, 101] on div "0944424125 - THÚY (BS VINH)" at bounding box center [87, 100] width 81 height 9
type input "0944424125"
type input "THÚY (BS VINH)"
type input "0944424125"
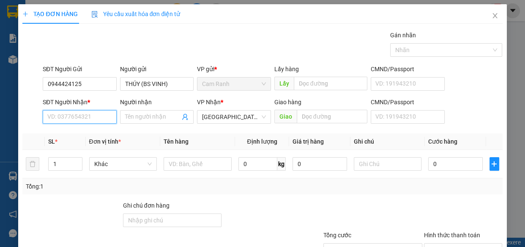
click at [80, 120] on input "SĐT Người Nhận *" at bounding box center [80, 117] width 74 height 14
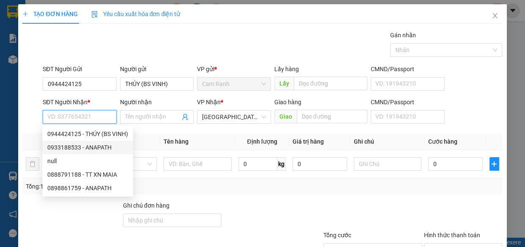
click at [91, 148] on div "0933188533 - ANAPATH" at bounding box center [87, 147] width 81 height 9
type input "0933188533"
type input "ANAPATH"
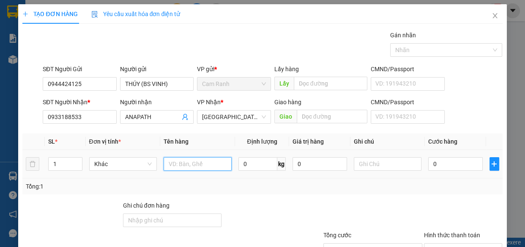
click at [178, 167] on input "text" at bounding box center [198, 164] width 68 height 14
type input "1 THÙNG XỐP"
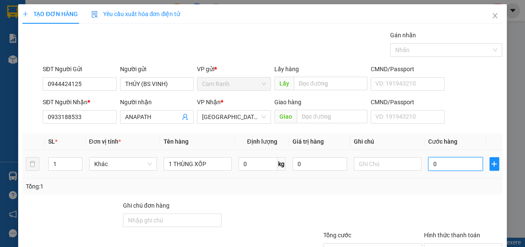
click at [440, 157] on input "0" at bounding box center [455, 164] width 55 height 14
type input "3"
type input "30"
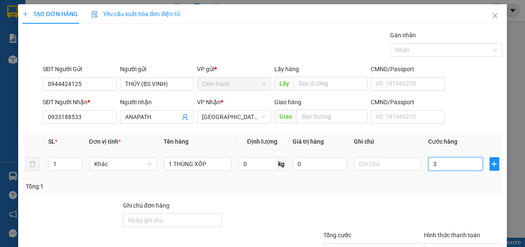
type input "30"
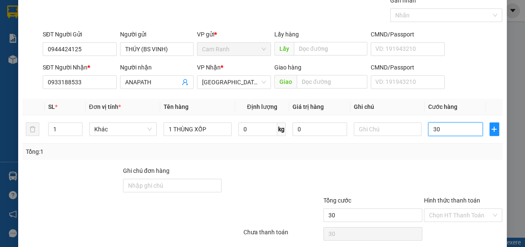
scroll to position [66, 0]
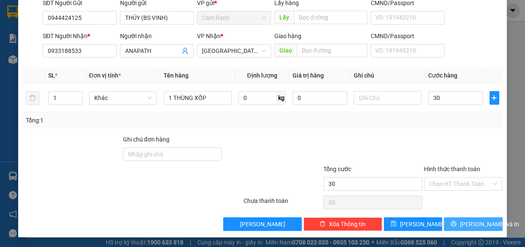
type input "30.000"
click at [445, 223] on button "[PERSON_NAME] và In" at bounding box center [473, 224] width 58 height 14
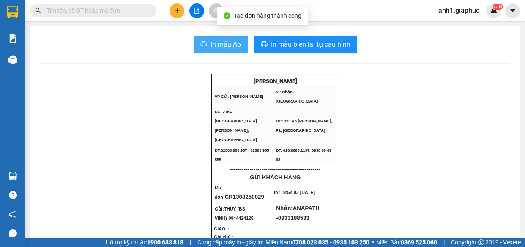
click at [211, 44] on span "In mẫu A5" at bounding box center [226, 44] width 30 height 11
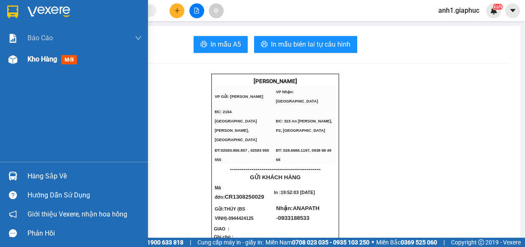
click at [28, 61] on span "Kho hàng" at bounding box center [42, 59] width 30 height 8
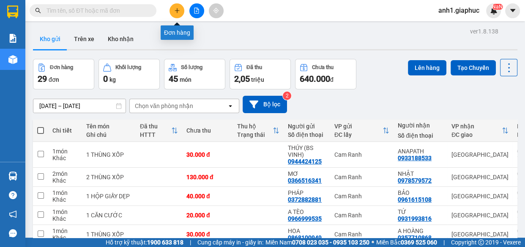
click at [173, 11] on button at bounding box center [177, 10] width 15 height 15
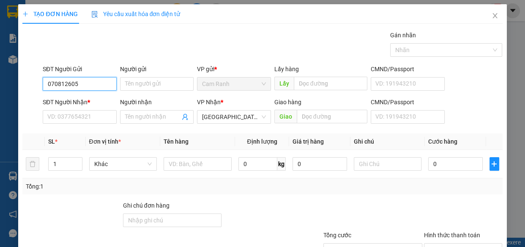
type input "0708126059"
click at [98, 100] on div "0708126059 - THU" at bounding box center [78, 100] width 63 height 9
type input "THU"
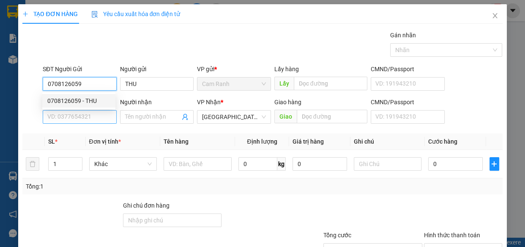
type input "0708126059"
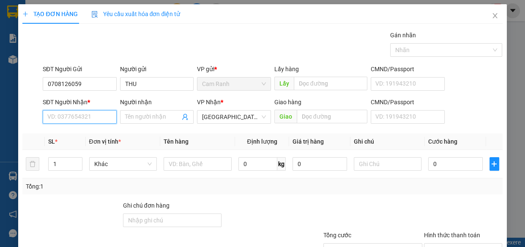
drag, startPoint x: 88, startPoint y: 118, endPoint x: 173, endPoint y: 95, distance: 88.7
click at [88, 117] on input "SĐT Người Nhận *" at bounding box center [80, 117] width 74 height 14
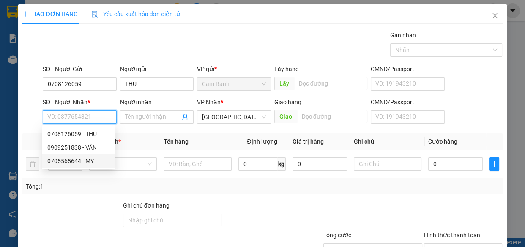
click at [91, 161] on div "0705565644 - MY" at bounding box center [78, 160] width 63 height 9
type input "0705565644"
type input "MY"
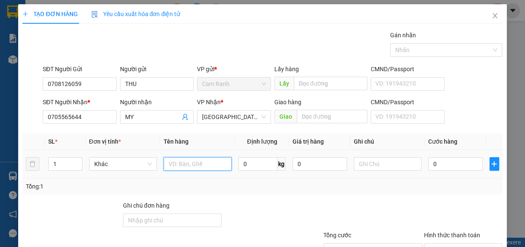
click at [176, 165] on input "text" at bounding box center [198, 164] width 68 height 14
type input "1 THÙNG GIẤY"
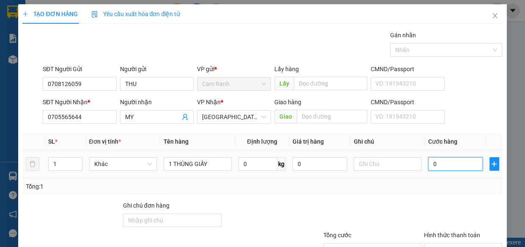
click at [445, 165] on input "0" at bounding box center [455, 164] width 55 height 14
type input "4"
type input "40"
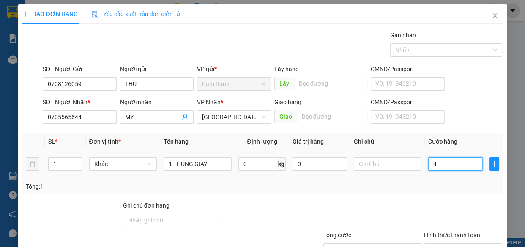
type input "40"
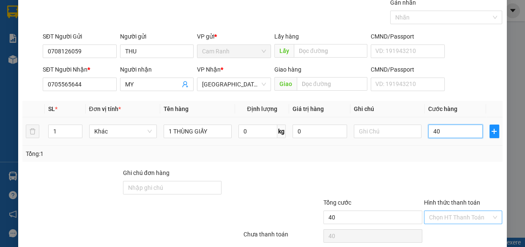
scroll to position [66, 0]
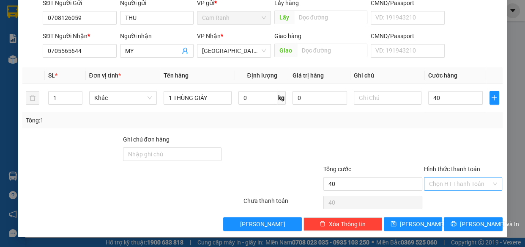
type input "40.000"
click at [441, 182] on input "Hình thức thanh toán" at bounding box center [460, 183] width 63 height 13
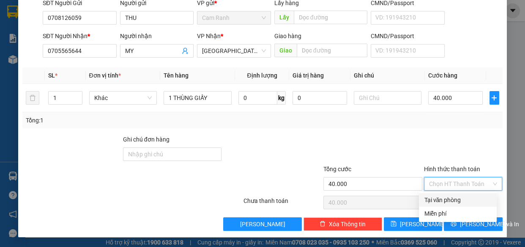
click at [442, 198] on div "Tại văn phòng" at bounding box center [458, 199] width 68 height 9
type input "0"
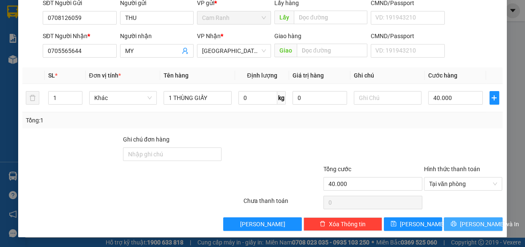
click at [464, 221] on span "[PERSON_NAME] và In" at bounding box center [489, 223] width 59 height 9
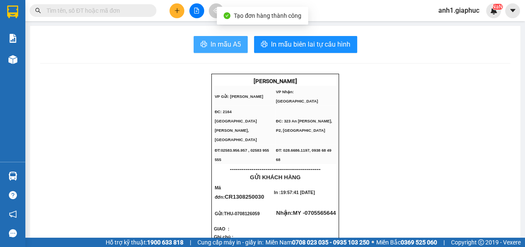
click at [225, 47] on span "In mẫu A5" at bounding box center [226, 44] width 30 height 11
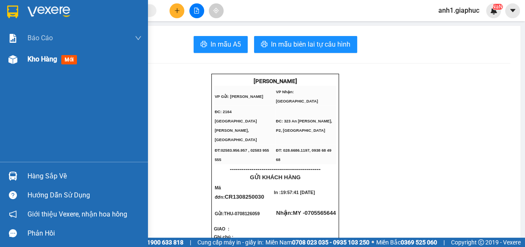
click at [35, 52] on div "Kho hàng mới" at bounding box center [84, 59] width 114 height 21
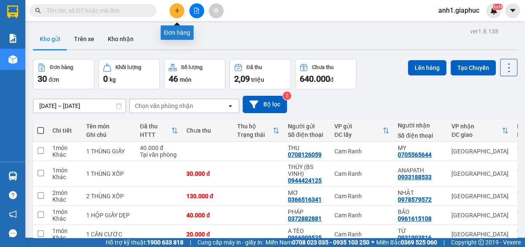
click at [177, 9] on icon "plus" at bounding box center [177, 10] width 0 height 5
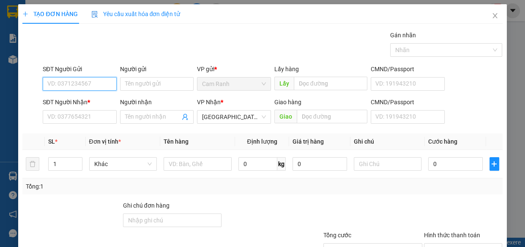
click at [83, 88] on input "SĐT Người Gửi" at bounding box center [80, 84] width 74 height 14
click at [75, 85] on input "SĐT Người Gửi" at bounding box center [80, 84] width 74 height 14
type input "0944135955"
click at [71, 96] on div "0944135955 - QUỐC" at bounding box center [78, 100] width 63 height 9
type input "QUỐC"
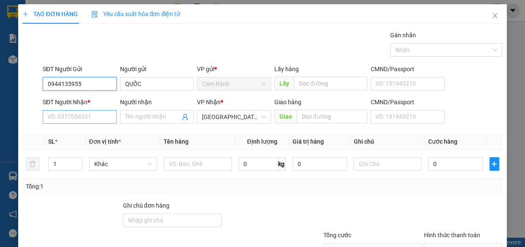
type input "0944135955"
click at [74, 120] on input "SĐT Người Nhận *" at bounding box center [80, 117] width 74 height 14
drag, startPoint x: 44, startPoint y: 83, endPoint x: 91, endPoint y: 83, distance: 46.9
click at [91, 83] on input "0944135955" at bounding box center [80, 84] width 74 height 14
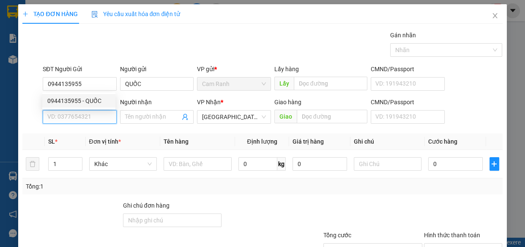
click at [73, 116] on input "SĐT Người Nhận *" at bounding box center [80, 117] width 74 height 14
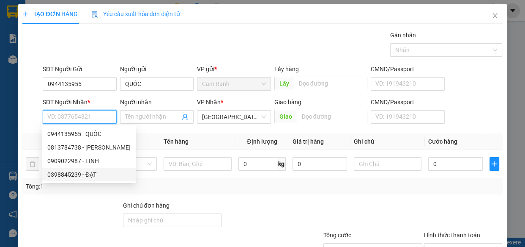
paste input "0944135955"
type input "0944135955"
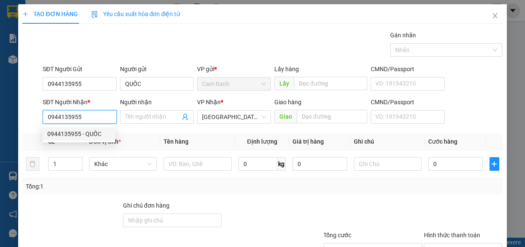
click at [91, 134] on div "0944135955 - QUỐC" at bounding box center [78, 133] width 63 height 9
type input "QUỐC"
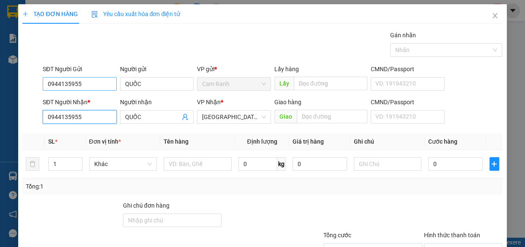
type input "0944135955"
click at [85, 85] on input "0944135955" at bounding box center [80, 84] width 74 height 14
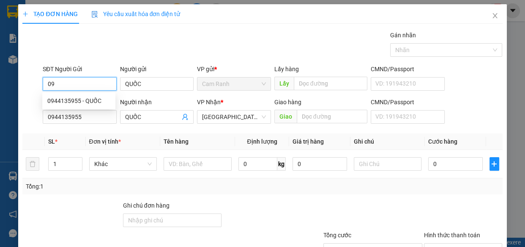
type input "0"
type input "0348595227"
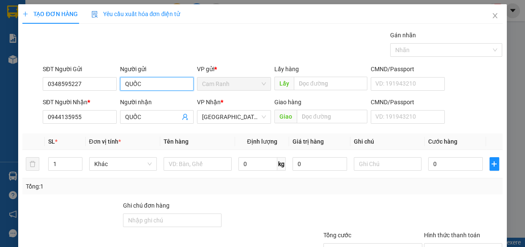
click at [144, 83] on input "QUỐC" at bounding box center [157, 84] width 74 height 14
type input "Q"
type input "VƯƠNG"
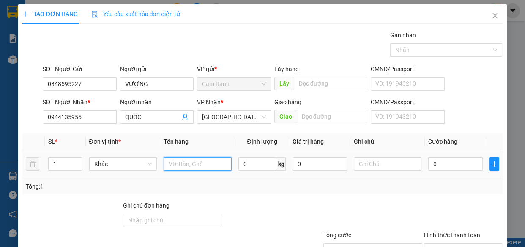
click at [189, 165] on input "text" at bounding box center [198, 164] width 68 height 14
type input "1 THÙNG XỐP ( GTN )"
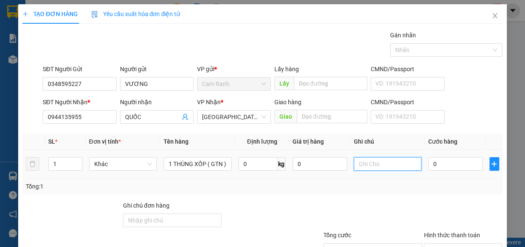
scroll to position [0, 0]
click at [367, 164] on input "text" at bounding box center [388, 164] width 68 height 14
type input "480/15NG TRI PHƯƠNG"
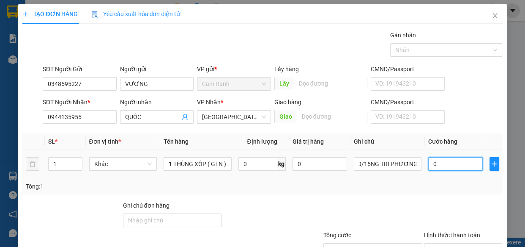
click at [446, 163] on input "0" at bounding box center [455, 164] width 55 height 14
type input "4"
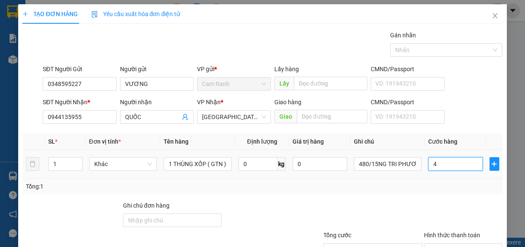
type input "40"
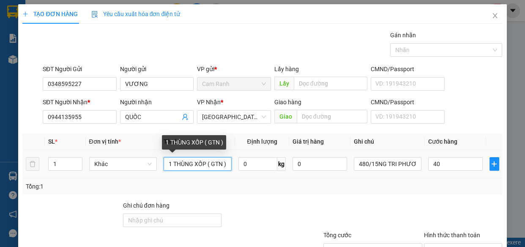
type input "40.000"
click at [221, 162] on input "1 THÙNG XỐP ( GTN )" at bounding box center [198, 164] width 68 height 14
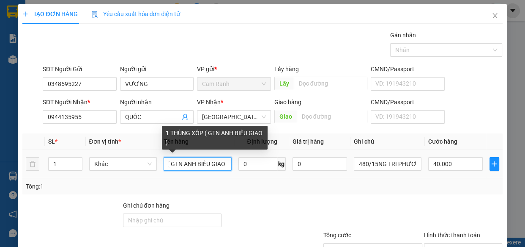
scroll to position [0, 42]
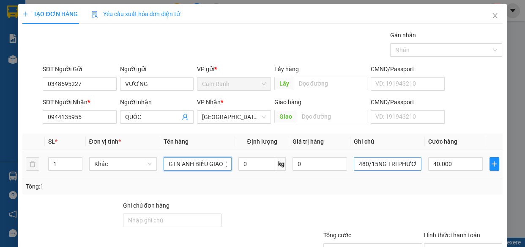
type input "1 THÙNG XỐP ( GTN ANH BIẾU GIAO )"
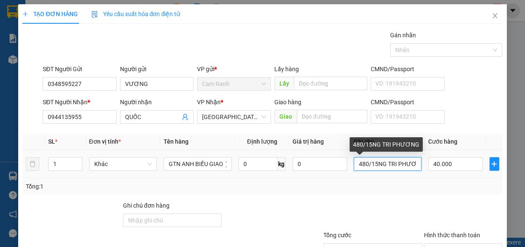
click at [408, 162] on input "480/15NG TRI PHƯƠNG" at bounding box center [388, 164] width 68 height 14
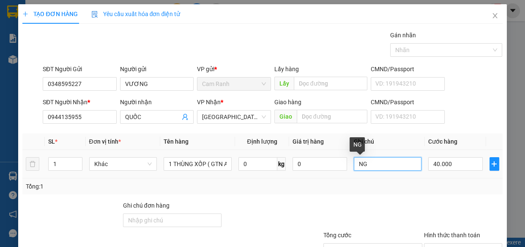
click at [391, 167] on input "NG" at bounding box center [388, 164] width 68 height 14
type input "N"
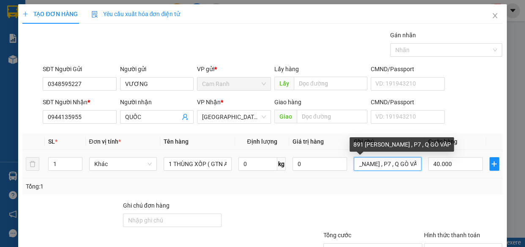
scroll to position [0, 37]
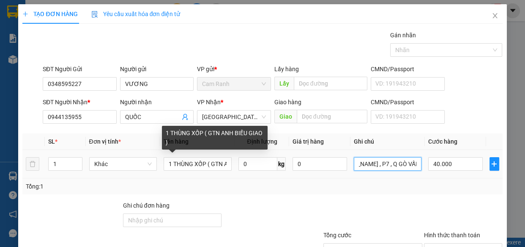
type input "891 [PERSON_NAME] , P7 , Q GÒ VẤP"
click at [255, 133] on div "1 THÙNG XỐP ( GTN ANH BIẾU GIAO )" at bounding box center [215, 138] width 106 height 24
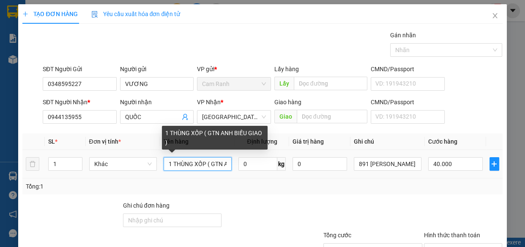
click at [224, 163] on input "1 THÙNG XỐP ( GTN ANH BIẾU GIAO )" at bounding box center [198, 164] width 68 height 14
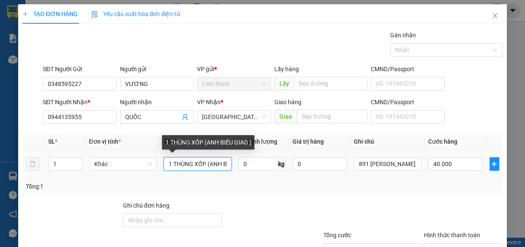
click at [224, 163] on input "1 THÙNG XỐP (ANH BIẾU GIAO )" at bounding box center [198, 164] width 68 height 14
click at [224, 163] on input "1 THÙNG XỐP (IẾU GIAO )" at bounding box center [198, 164] width 68 height 14
click at [220, 163] on input "1 THÙNG XỐP (IAO )" at bounding box center [198, 164] width 68 height 14
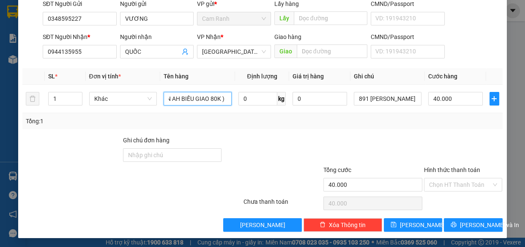
scroll to position [66, 0]
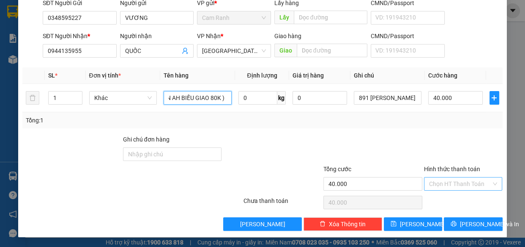
type input "1 THÙNG XỐP (GTN AH BIẾU GIAO 80K ) )"
click at [447, 181] on input "Hình thức thanh toán" at bounding box center [460, 183] width 63 height 13
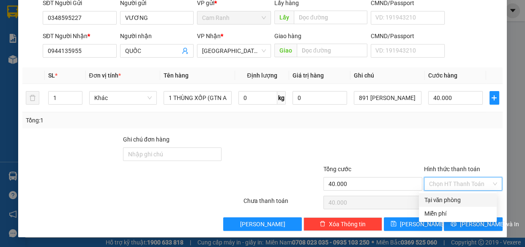
click at [443, 198] on div "Tại văn phòng" at bounding box center [458, 199] width 68 height 9
type input "0"
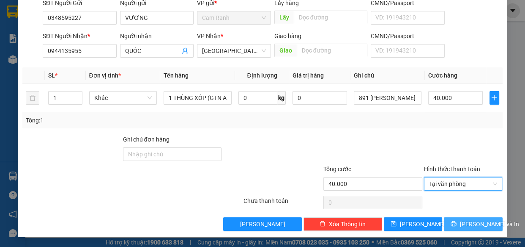
click at [466, 225] on span "[PERSON_NAME] và In" at bounding box center [489, 223] width 59 height 9
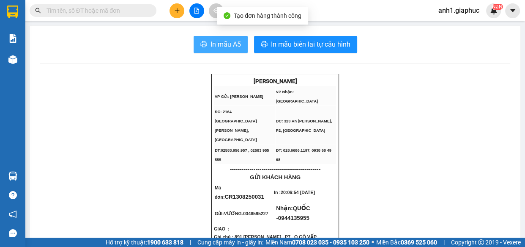
click at [218, 43] on span "In mẫu A5" at bounding box center [226, 44] width 30 height 11
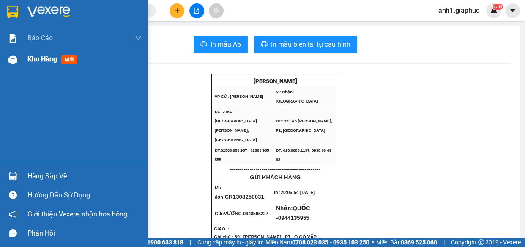
click at [35, 58] on span "Kho hàng" at bounding box center [42, 59] width 30 height 8
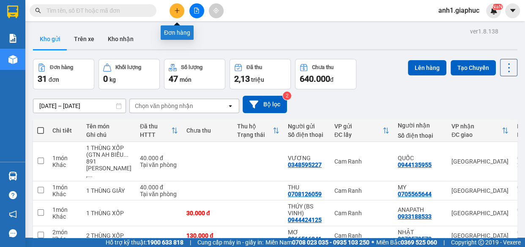
click at [175, 12] on icon "plus" at bounding box center [177, 11] width 6 height 6
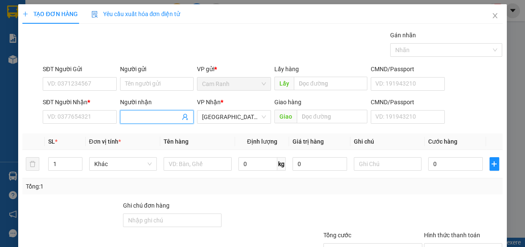
click at [141, 117] on input "Người nhận" at bounding box center [152, 116] width 55 height 9
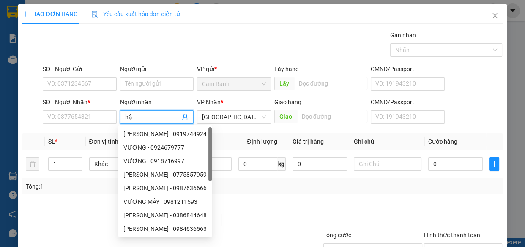
type input "hậu"
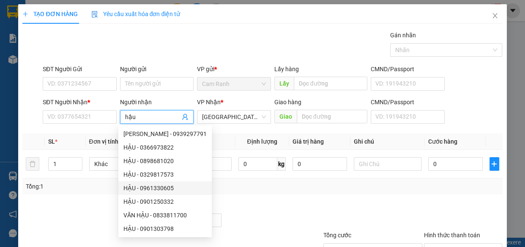
click at [160, 187] on div "HẬU - 0961330605" at bounding box center [165, 187] width 83 height 9
type input "0961330605"
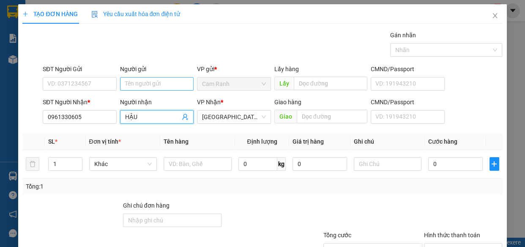
type input "HẬU"
click at [138, 84] on input "Người gửi" at bounding box center [157, 84] width 74 height 14
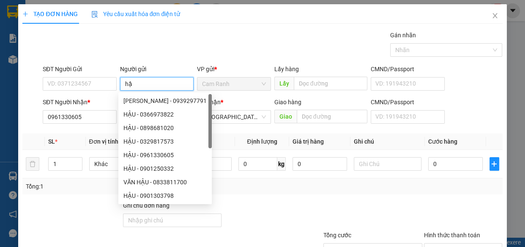
type input "hậu"
click at [167, 154] on div "HẬU - 0961330605" at bounding box center [165, 154] width 83 height 9
type input "0961330605"
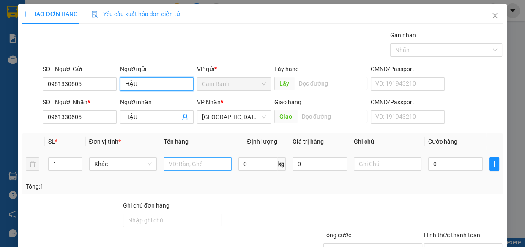
type input "HẬU"
click at [214, 165] on input "text" at bounding box center [198, 164] width 68 height 14
type input "1 hộp giấy"
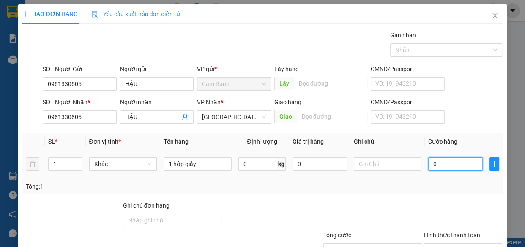
click at [434, 164] on input "0" at bounding box center [455, 164] width 55 height 14
type input "3"
type input "30"
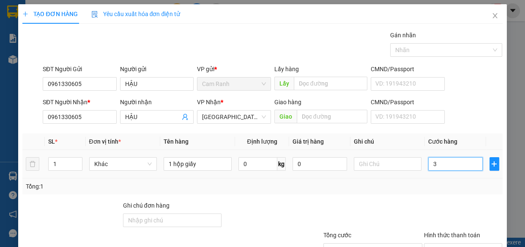
type input "30"
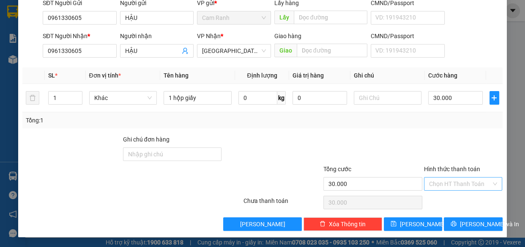
click at [464, 184] on input "Hình thức thanh toán" at bounding box center [460, 183] width 63 height 13
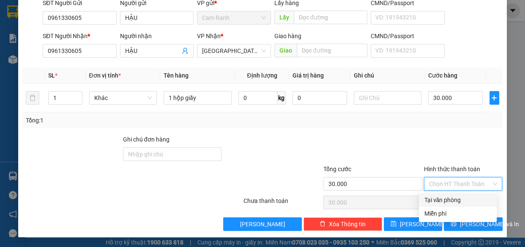
click at [458, 200] on div "Tại văn phòng" at bounding box center [458, 199] width 68 height 9
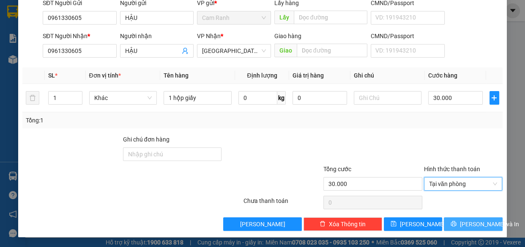
click at [464, 225] on span "[PERSON_NAME] và In" at bounding box center [489, 223] width 59 height 9
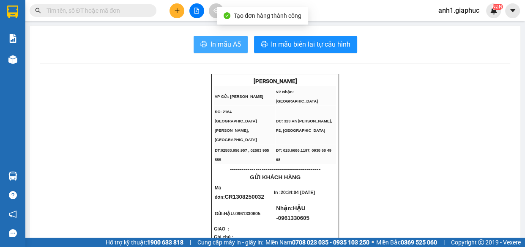
click at [216, 45] on span "In mẫu A5" at bounding box center [226, 44] width 30 height 11
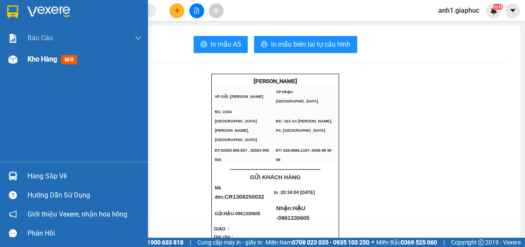
click at [31, 62] on span "Kho hàng" at bounding box center [42, 59] width 30 height 8
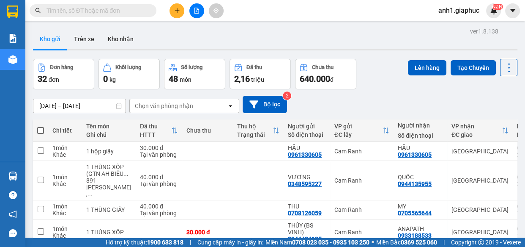
click at [37, 131] on span at bounding box center [40, 130] width 7 height 7
click at [41, 126] on input "checkbox" at bounding box center [41, 126] width 0 height 0
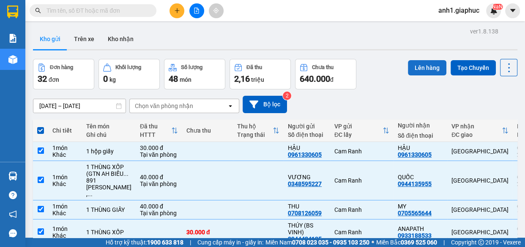
click at [421, 63] on button "Lên hàng" at bounding box center [427, 67] width 38 height 15
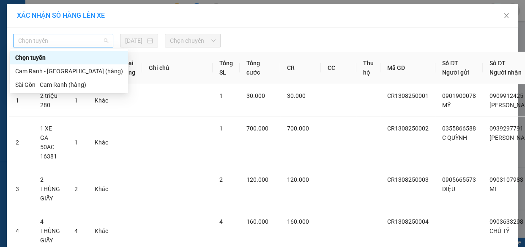
click at [50, 42] on span "Chọn tuyến" at bounding box center [63, 40] width 90 height 13
click at [46, 72] on div "Cam Ranh - [GEOGRAPHIC_DATA] (hàng)" at bounding box center [69, 70] width 108 height 9
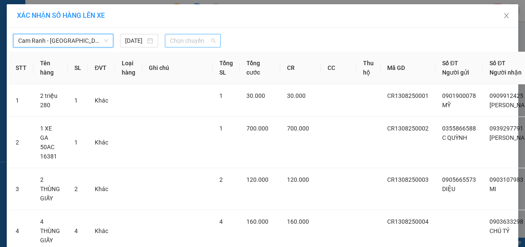
click at [190, 44] on span "Chọn chuyến" at bounding box center [193, 40] width 46 height 13
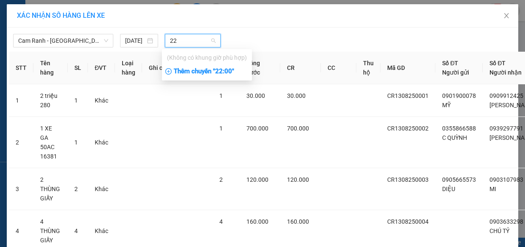
click at [223, 70] on div "Thêm chuyến " 22:00 "" at bounding box center [207, 71] width 90 height 14
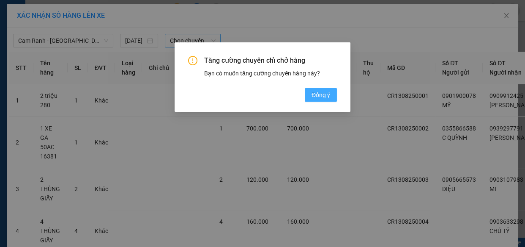
click at [316, 93] on span "Đồng ý" at bounding box center [321, 94] width 19 height 9
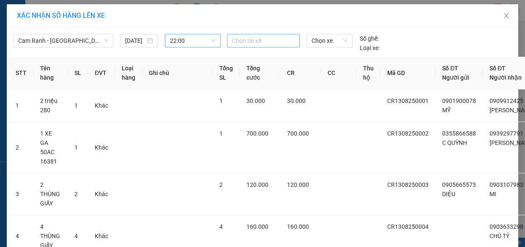
click at [255, 38] on div at bounding box center [263, 41] width 69 height 10
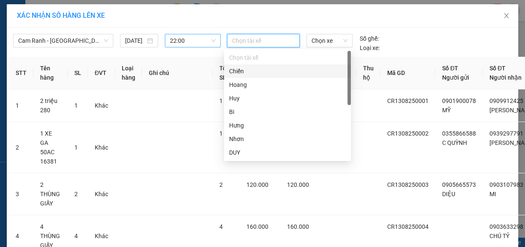
click at [241, 72] on div "Chiến" at bounding box center [287, 70] width 117 height 9
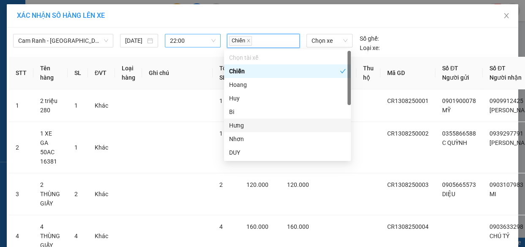
scroll to position [38, 0]
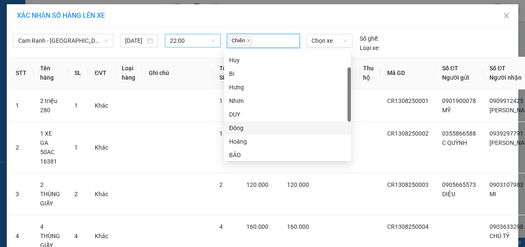
drag, startPoint x: 243, startPoint y: 126, endPoint x: 284, endPoint y: 123, distance: 41.6
click at [242, 127] on div "Đông" at bounding box center [287, 127] width 117 height 9
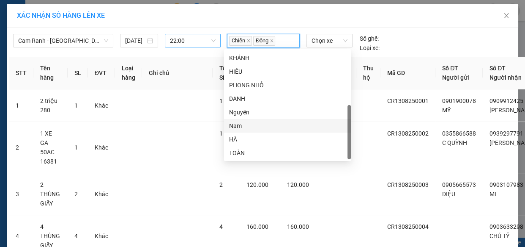
scroll to position [72, 0]
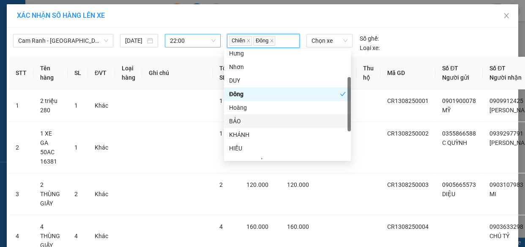
click at [242, 119] on div "BẢO" at bounding box center [287, 120] width 117 height 9
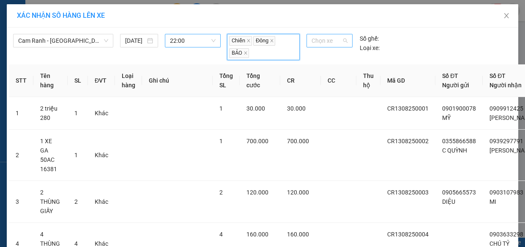
click at [335, 40] on span "Chọn xe" at bounding box center [330, 40] width 36 height 13
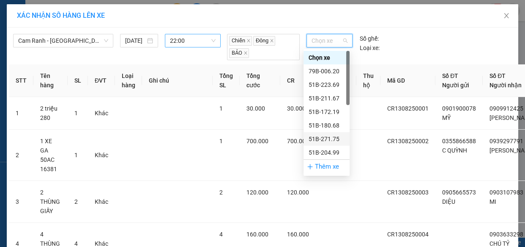
scroll to position [94, 0]
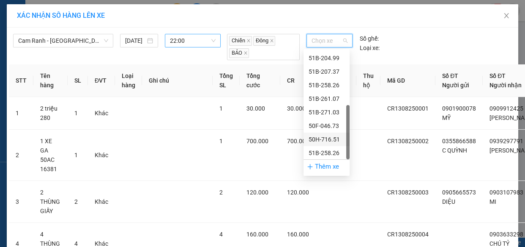
click at [325, 139] on div "50H-716.51" at bounding box center [327, 138] width 36 height 9
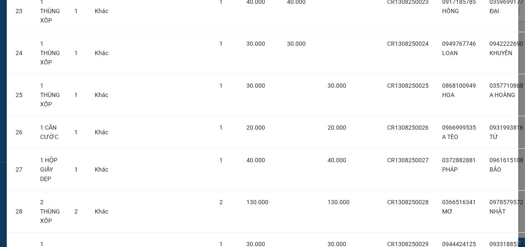
scroll to position [1129, 0]
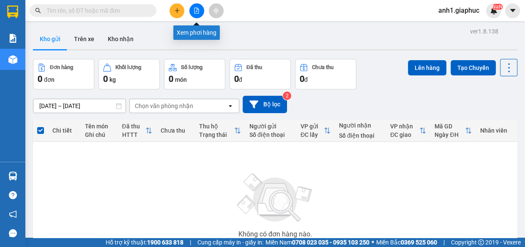
click at [195, 9] on icon "file-add" at bounding box center [197, 11] width 6 height 6
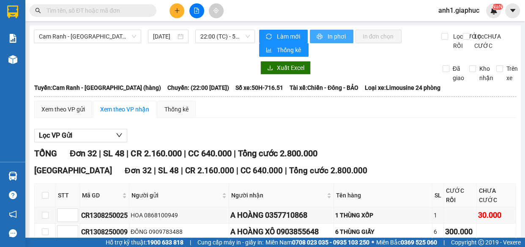
click at [331, 35] on span "In phơi" at bounding box center [336, 36] width 19 height 9
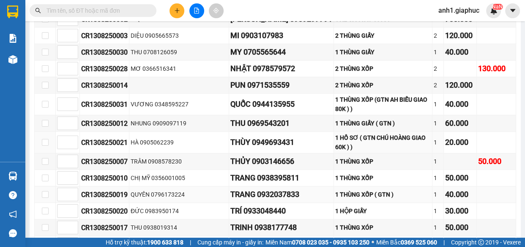
scroll to position [550, 0]
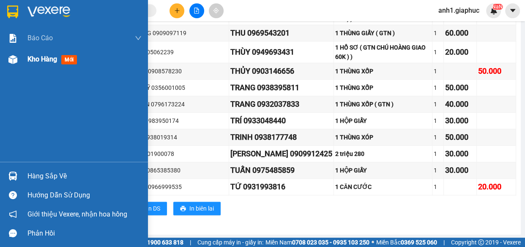
click at [16, 60] on img at bounding box center [12, 59] width 9 height 9
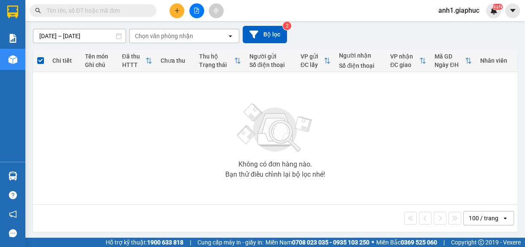
scroll to position [71, 0]
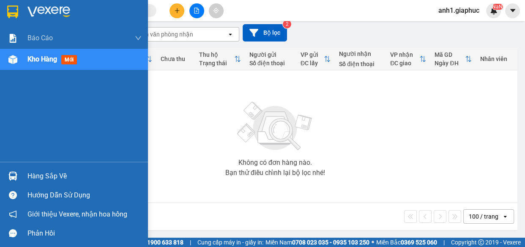
click at [31, 59] on span "Kho hàng" at bounding box center [42, 59] width 30 height 8
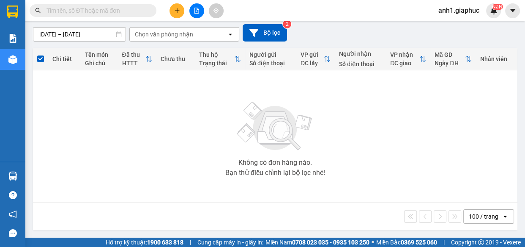
click at [190, 9] on button at bounding box center [196, 10] width 15 height 15
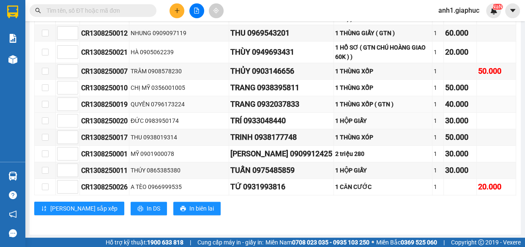
scroll to position [550, 0]
click at [456, 11] on span "anh1.giaphuc" at bounding box center [459, 10] width 55 height 11
click at [452, 27] on span "Đăng xuất" at bounding box center [463, 26] width 36 height 9
